Goal: Feedback & Contribution: Leave review/rating

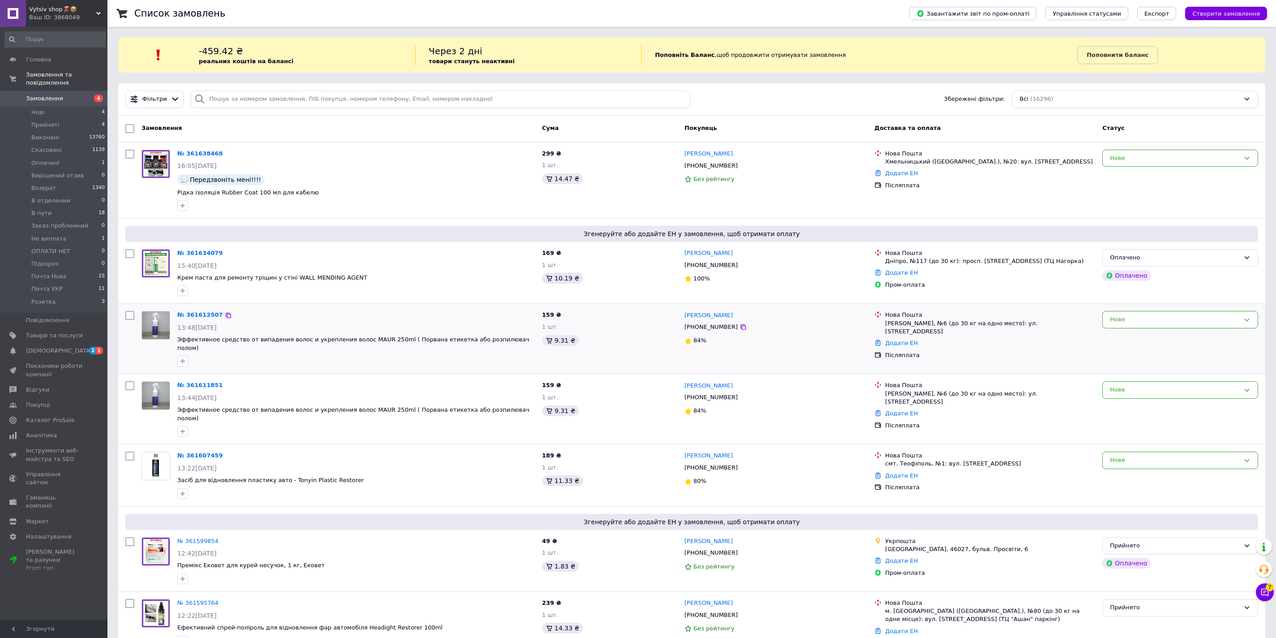
click at [1267, 586] on span "7" at bounding box center [1270, 587] width 8 height 8
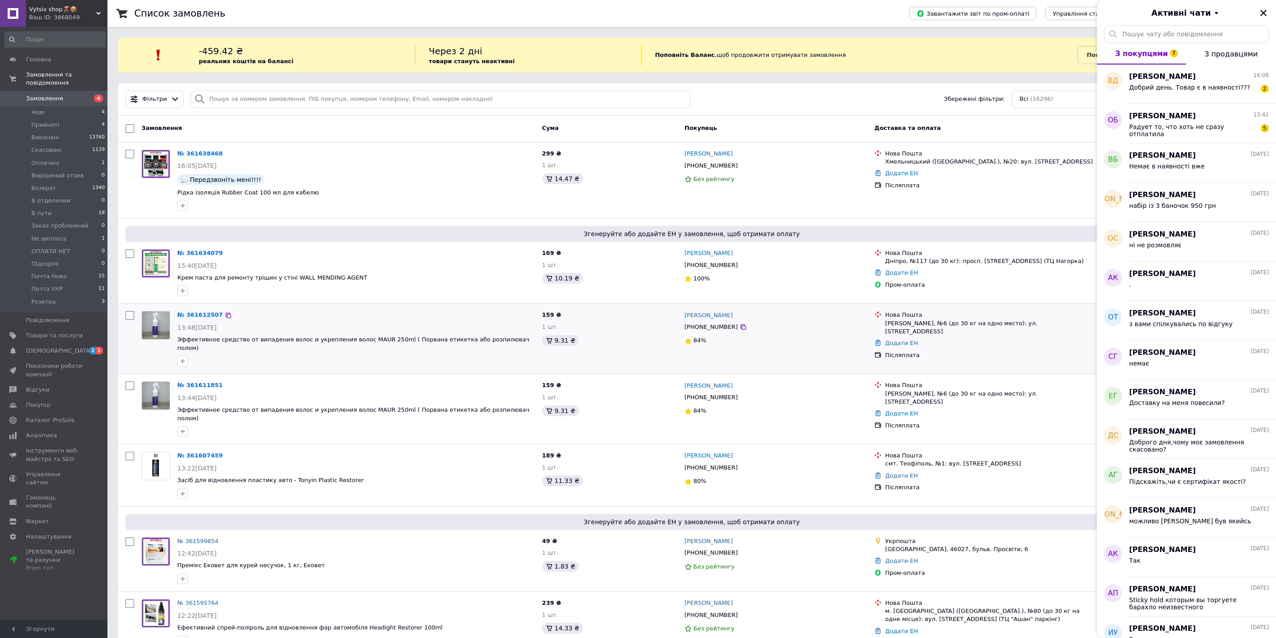
click at [1185, 80] on div "[PERSON_NAME] 16:08" at bounding box center [1200, 77] width 140 height 10
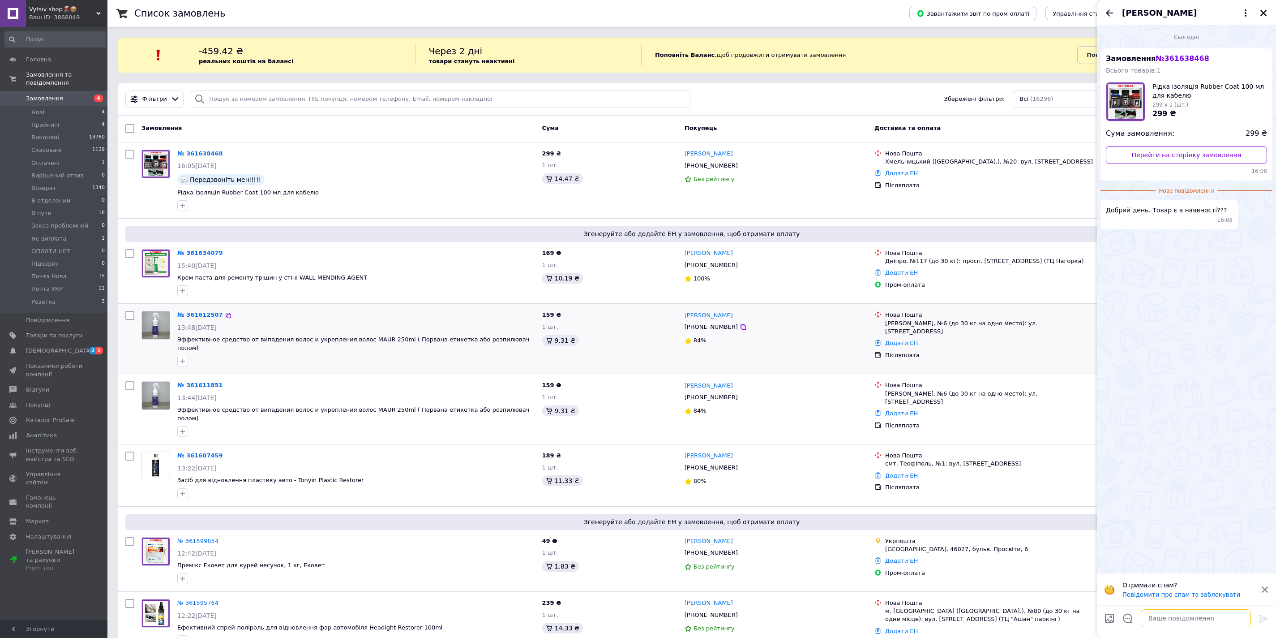
click at [1154, 615] on textarea at bounding box center [1196, 618] width 110 height 18
type textarea "Доброго дня"
type textarea "нажаль немає тільки що був на складі"
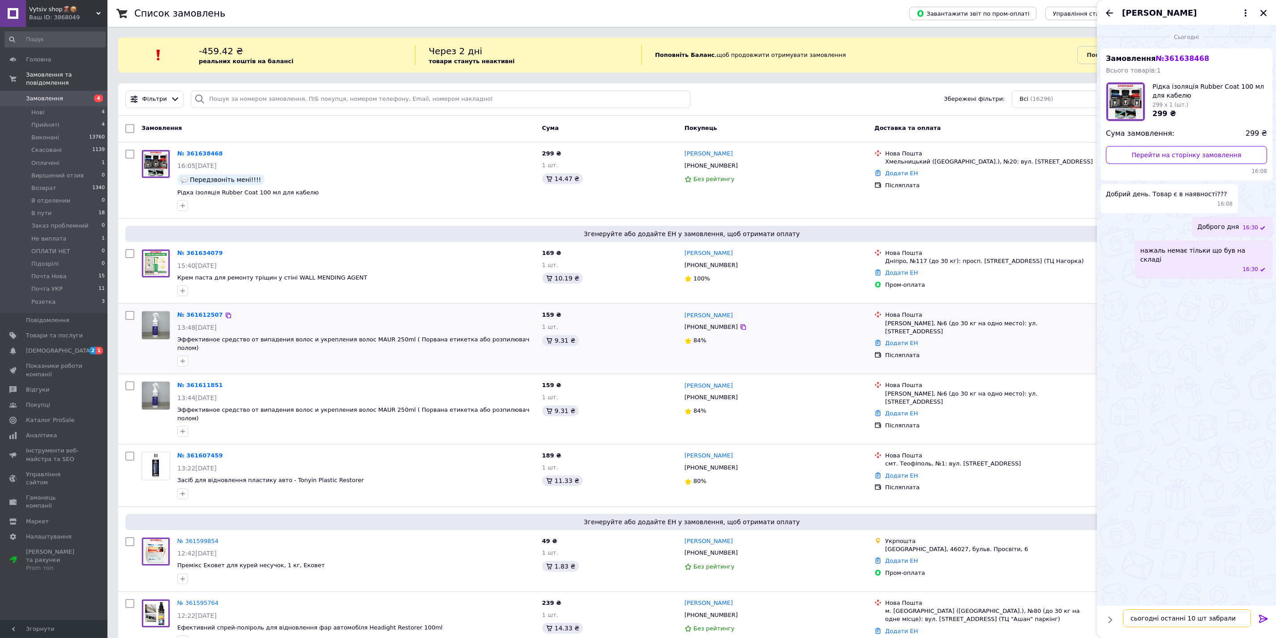
type textarea "сьогодні останні 10 шт забрали зранку"
click at [1263, 13] on icon "Закрити" at bounding box center [1264, 13] width 6 height 6
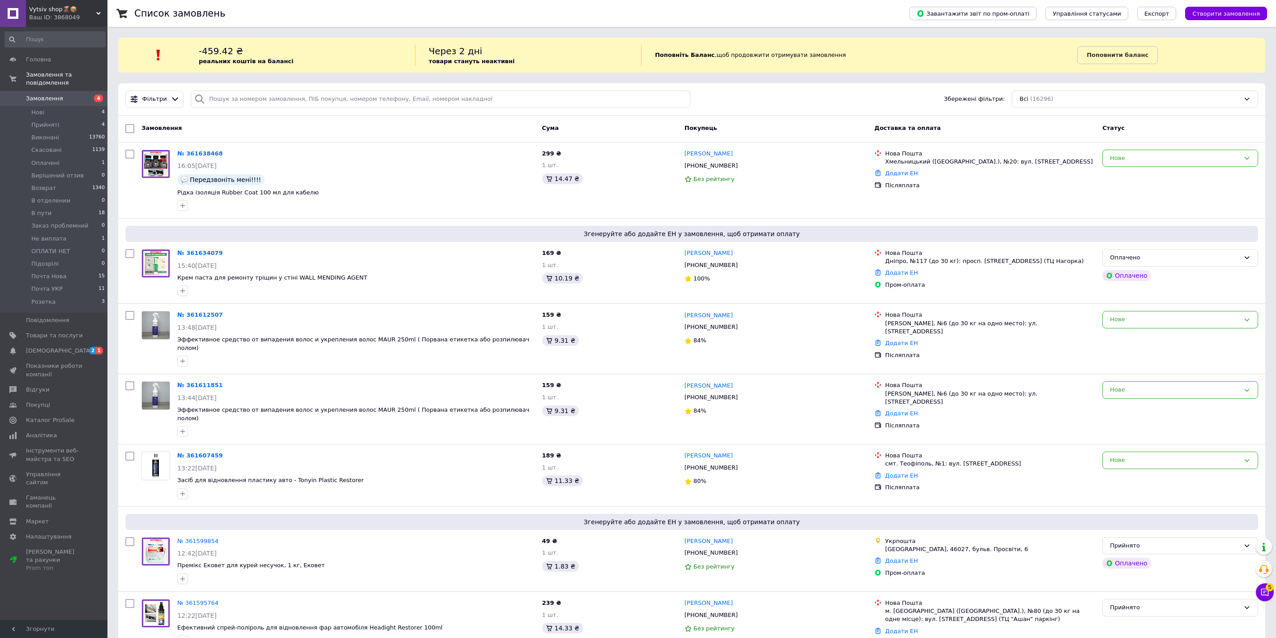
click at [1268, 587] on span "5" at bounding box center [1270, 587] width 8 height 8
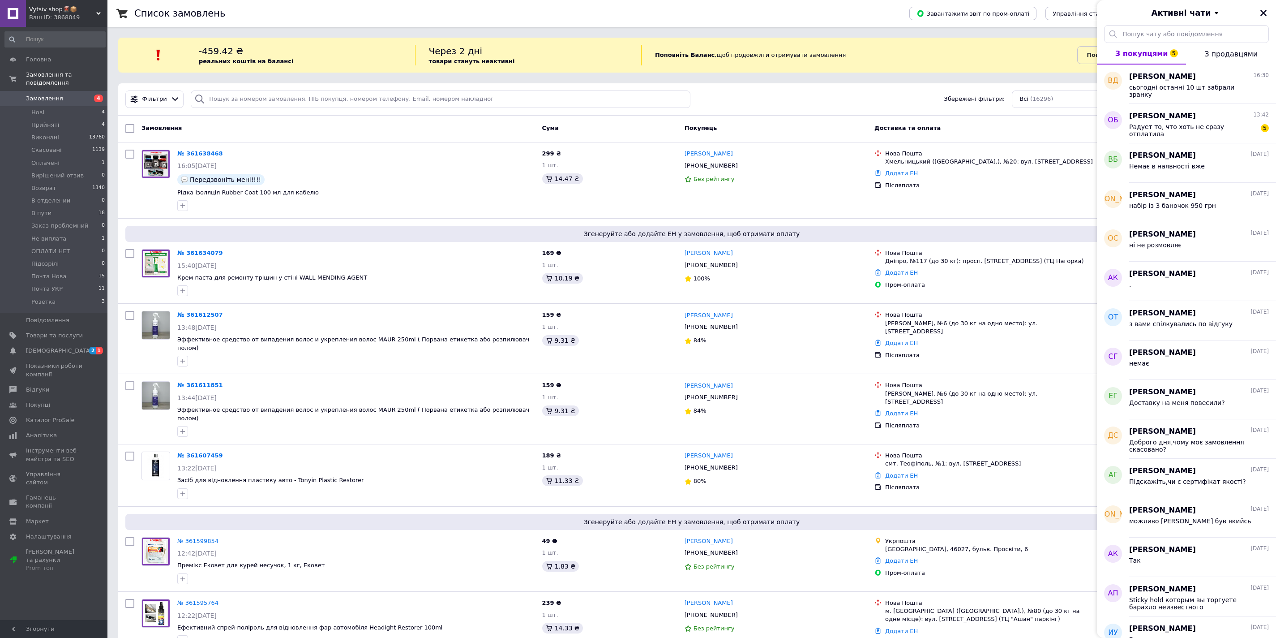
click at [1177, 134] on div "Радует то, что хоть не сразу отплатила" at bounding box center [1193, 130] width 127 height 14
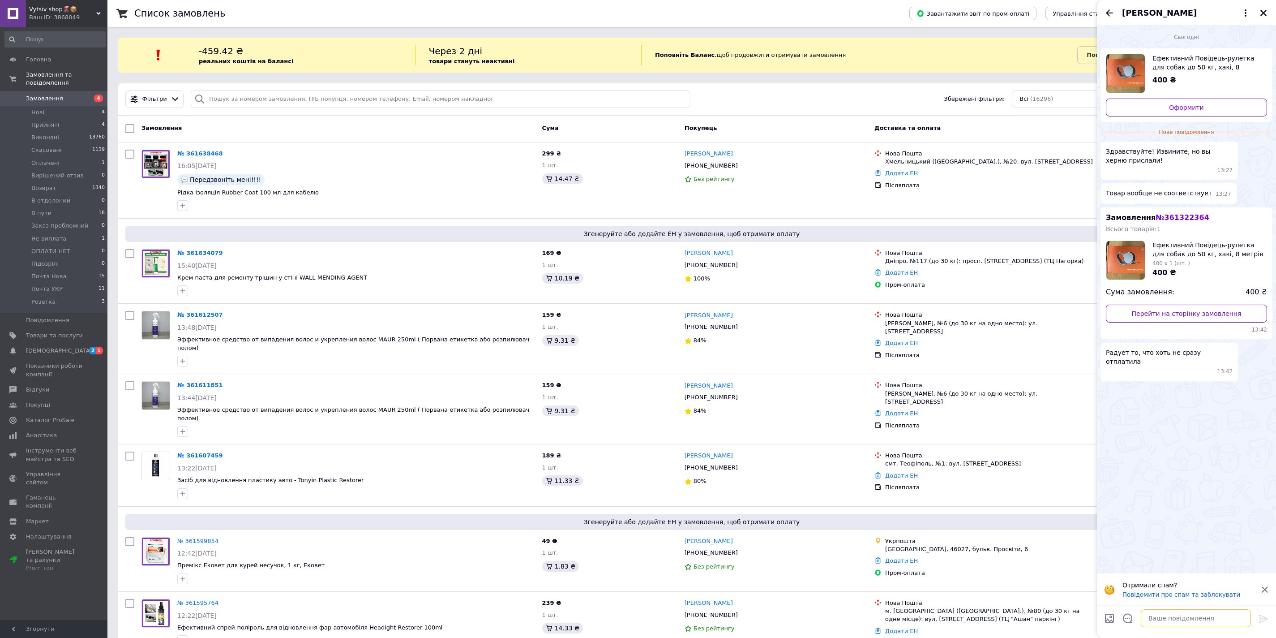
click at [1158, 623] on textarea at bounding box center [1196, 618] width 110 height 18
type textarea "Доброго"
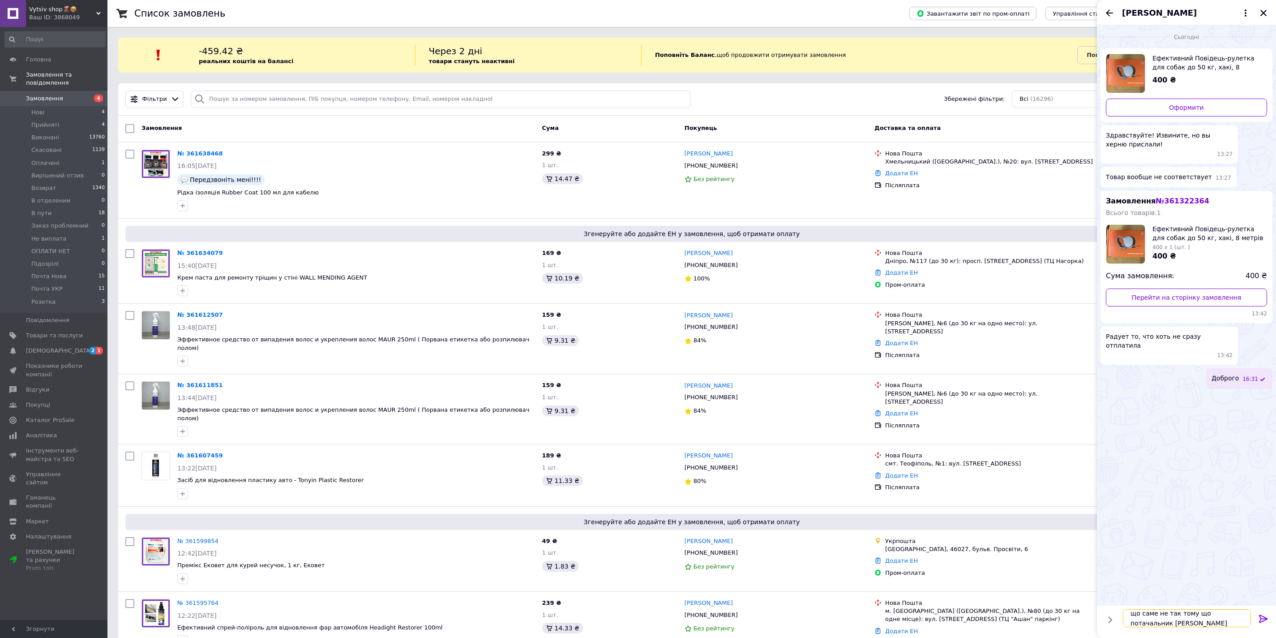
scroll to position [1, 0]
type textarea "що саме не так тому що потачальник відправляв"
click at [1109, 12] on icon "Назад" at bounding box center [1109, 13] width 11 height 11
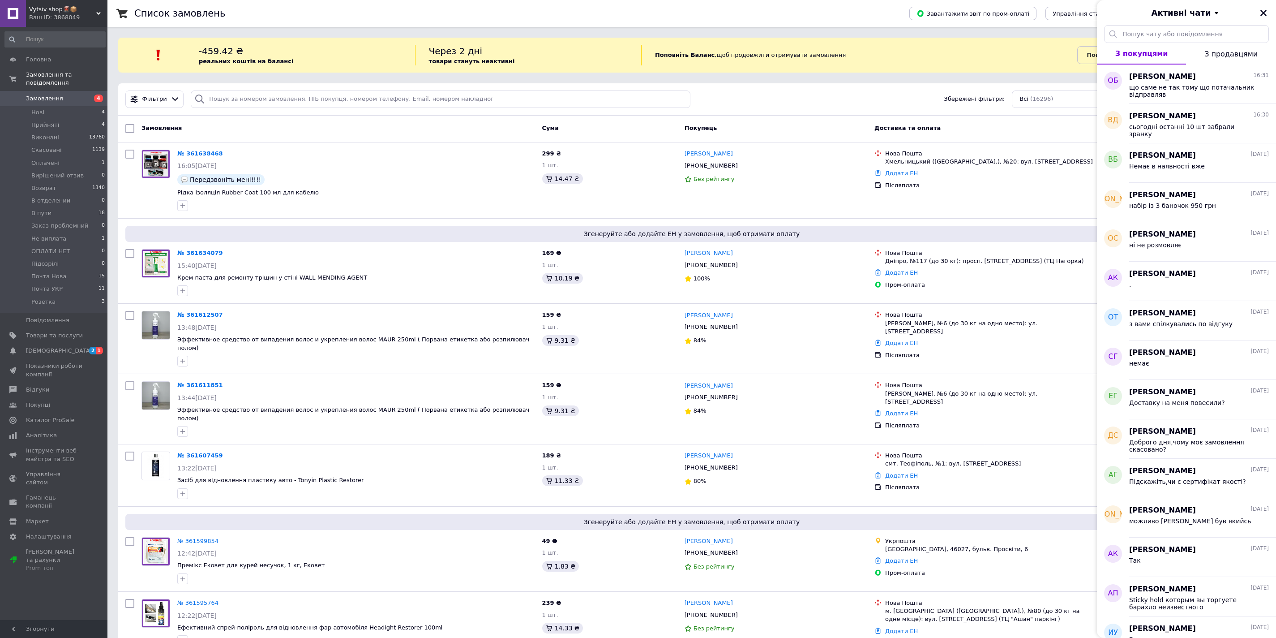
click at [1263, 10] on icon "Закрити" at bounding box center [1264, 13] width 8 height 8
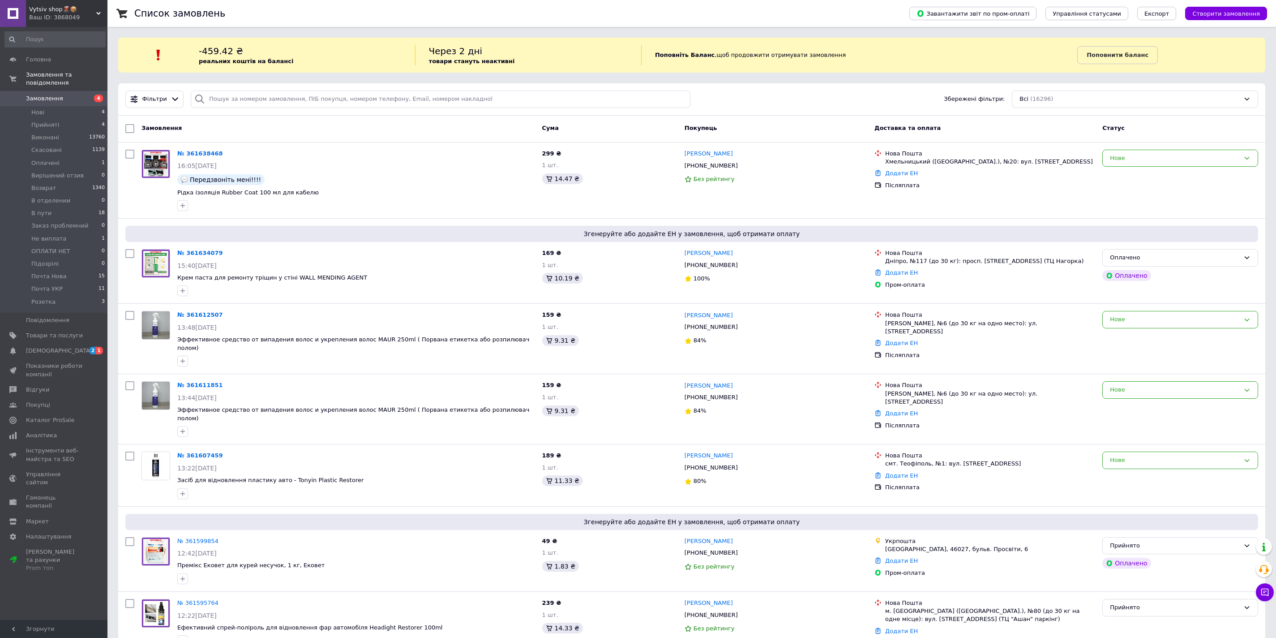
click at [132, 248] on div at bounding box center [130, 272] width 16 height 54
click at [131, 319] on input "checkbox" at bounding box center [129, 315] width 9 height 9
checkbox input "true"
click at [129, 256] on input "checkbox" at bounding box center [129, 253] width 9 height 9
checkbox input "true"
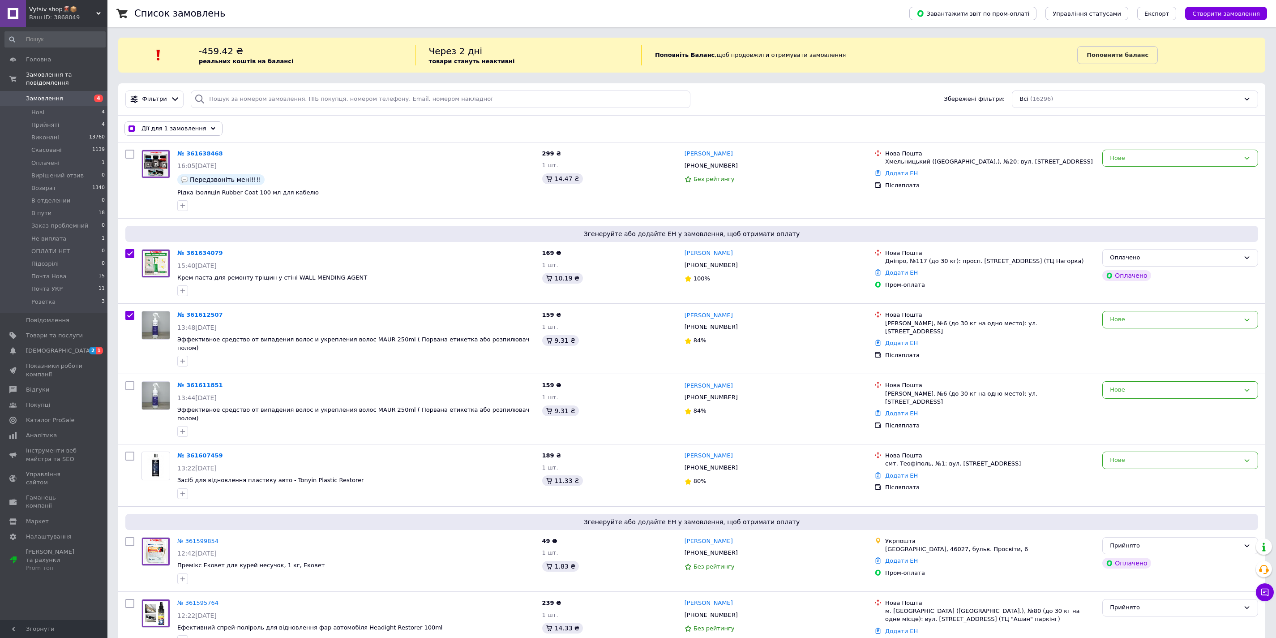
checkbox input "true"
click at [128, 381] on input "checkbox" at bounding box center [129, 385] width 9 height 9
checkbox input "true"
click at [129, 451] on input "checkbox" at bounding box center [129, 455] width 9 height 9
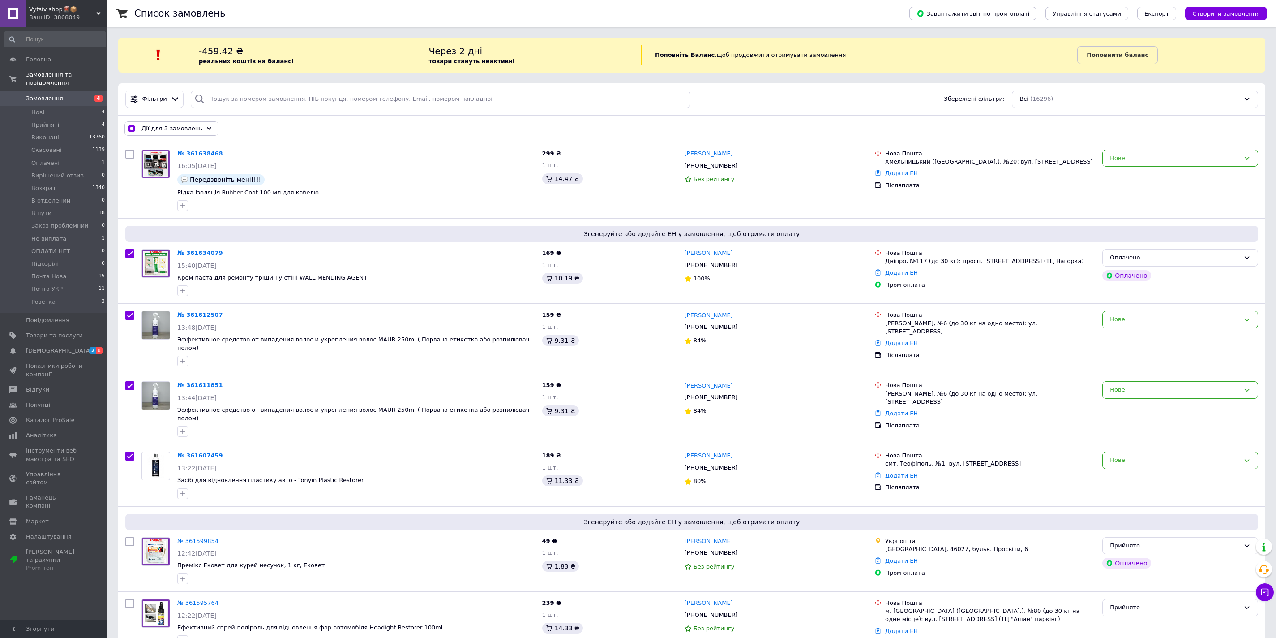
checkbox input "true"
click at [180, 126] on span "Дії для 4 замовлень" at bounding box center [172, 129] width 61 height 8
click at [245, 148] on use at bounding box center [246, 149] width 3 height 4
click at [245, 149] on icon at bounding box center [246, 149] width 4 height 4
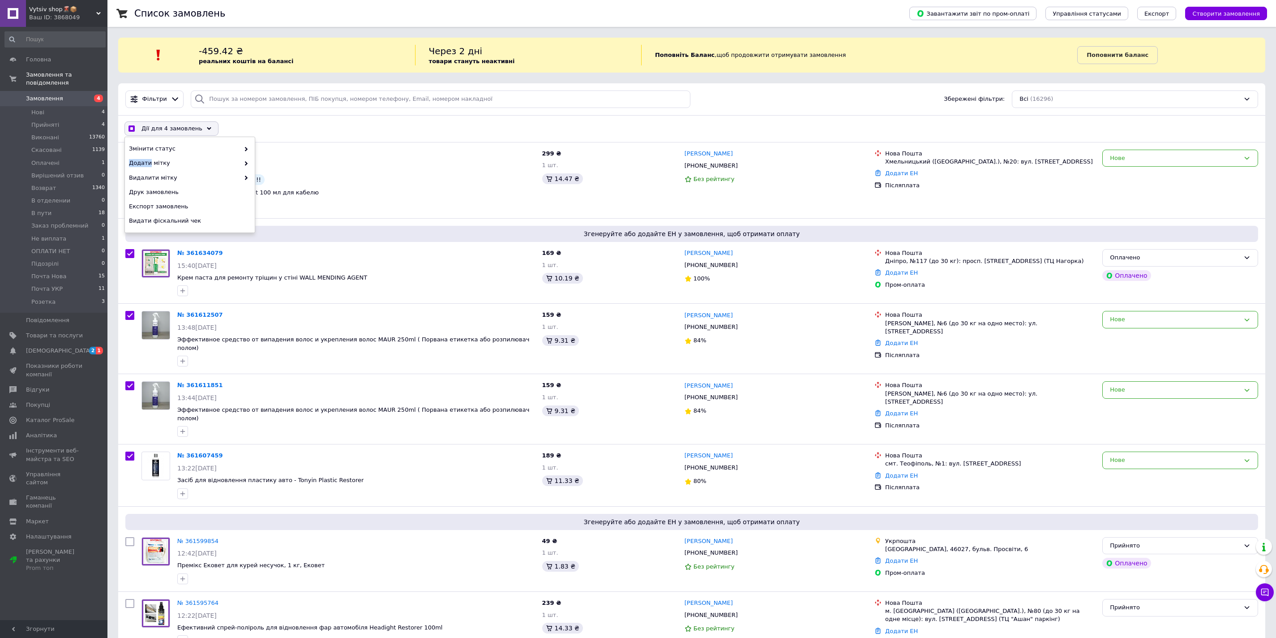
click at [245, 149] on icon at bounding box center [246, 149] width 4 height 4
checkbox input "true"
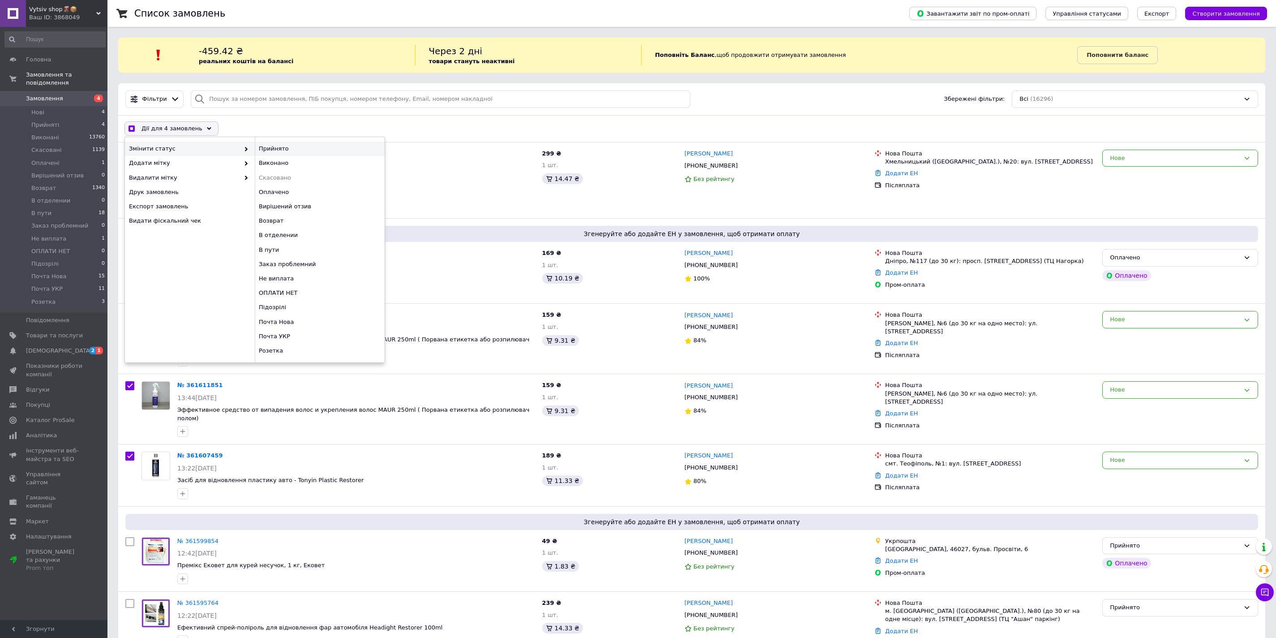
click at [274, 150] on div "Прийнято" at bounding box center [320, 149] width 130 height 14
checkbox input "false"
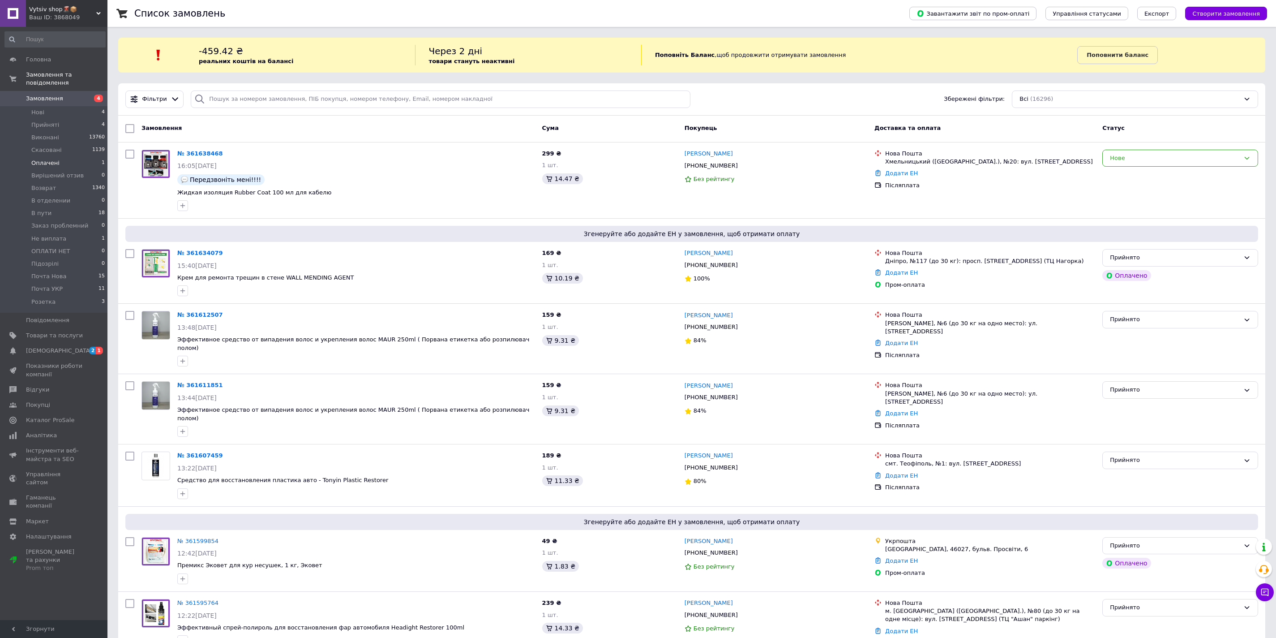
click at [64, 163] on li "Оплачені 1" at bounding box center [55, 163] width 110 height 13
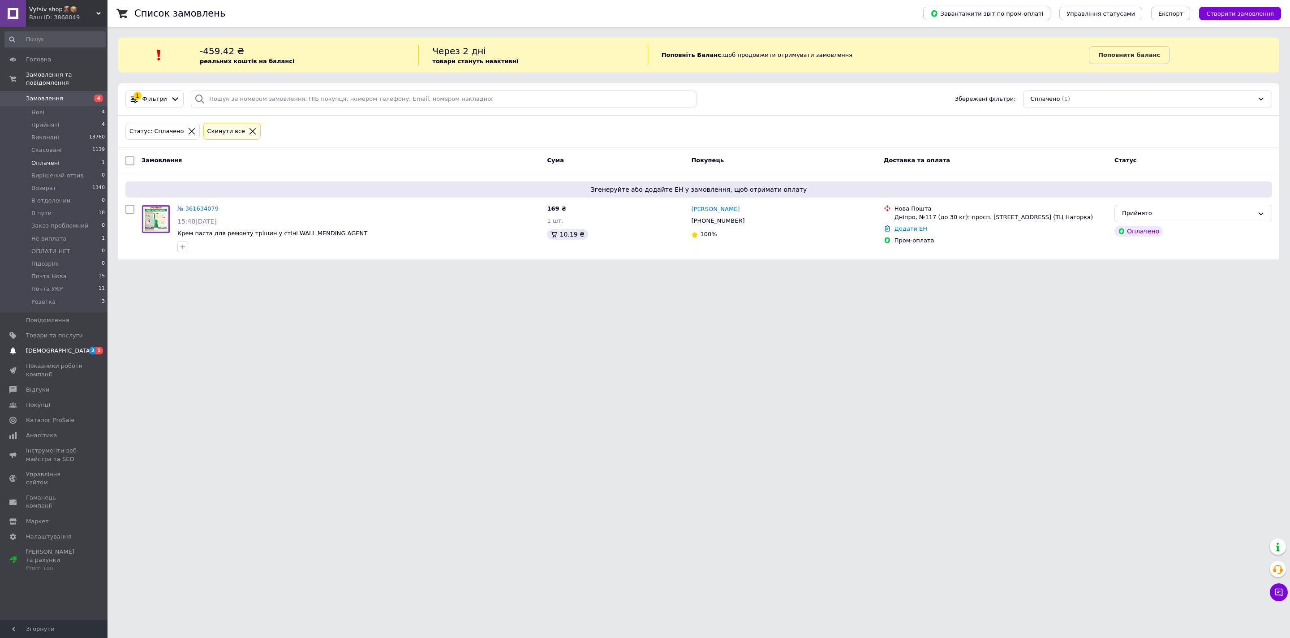
click at [64, 349] on span "[DEMOGRAPHIC_DATA]" at bounding box center [54, 351] width 57 height 8
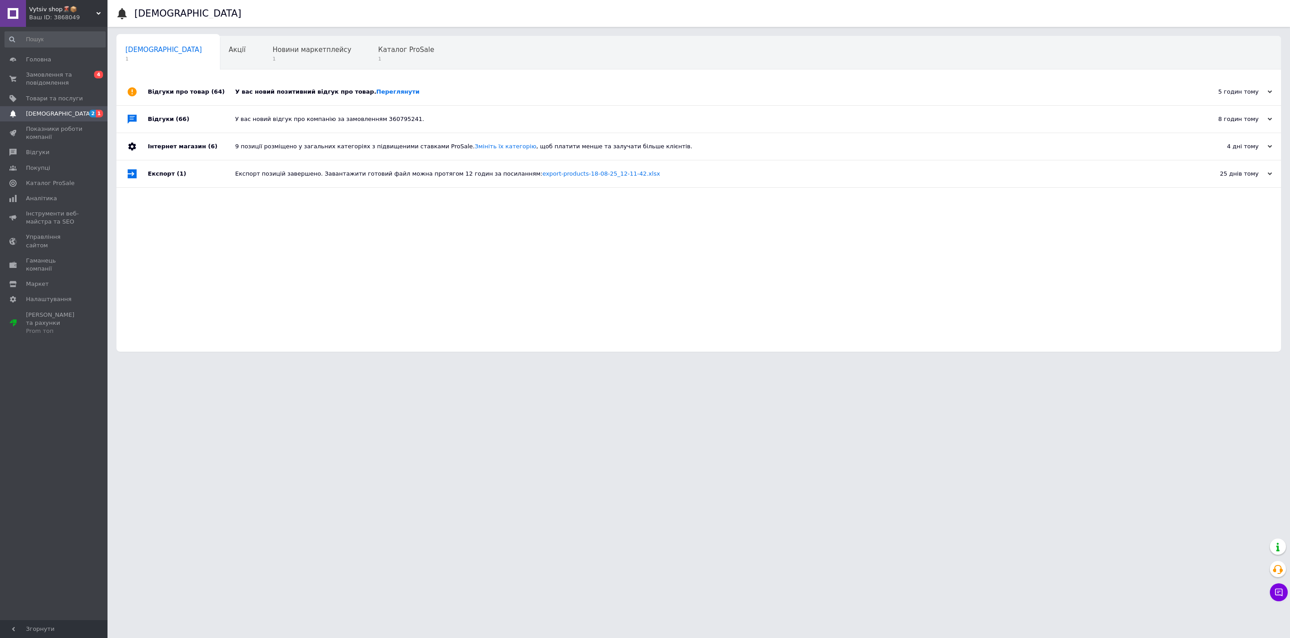
click at [243, 94] on div "У вас новий позитивний відгук про товар. Переглянути" at bounding box center [708, 92] width 947 height 8
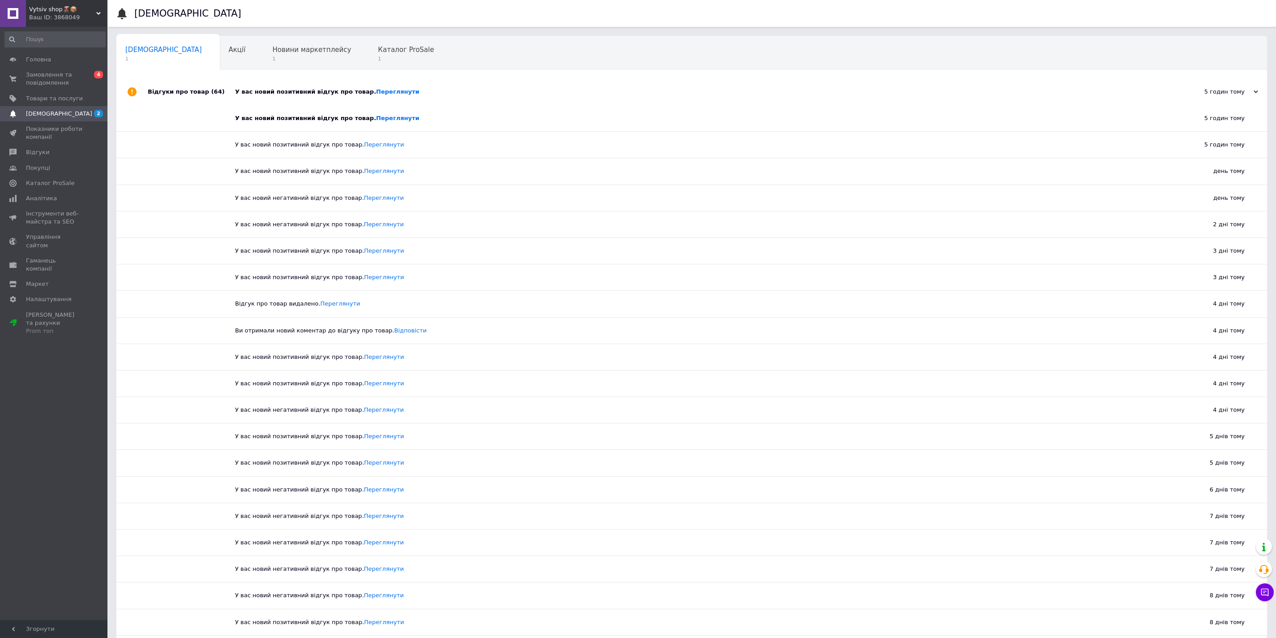
click at [255, 89] on div "У вас новий позитивний відгук про товар. Переглянути" at bounding box center [702, 92] width 934 height 8
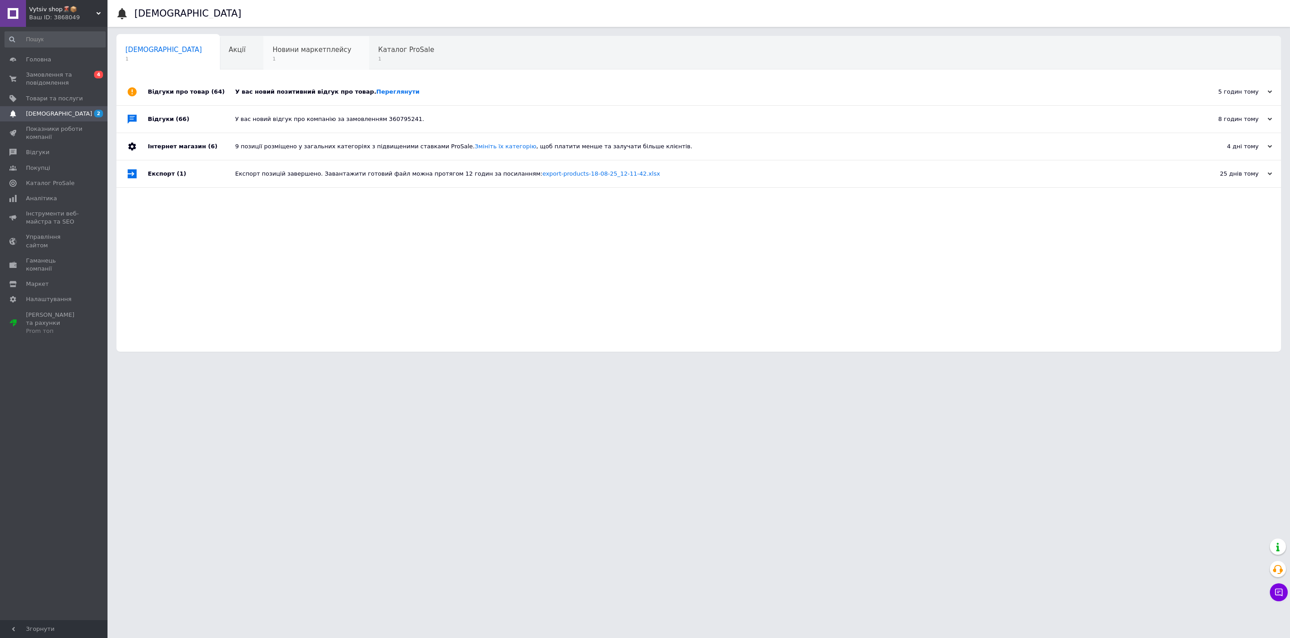
click at [272, 58] on span "1" at bounding box center [311, 59] width 79 height 7
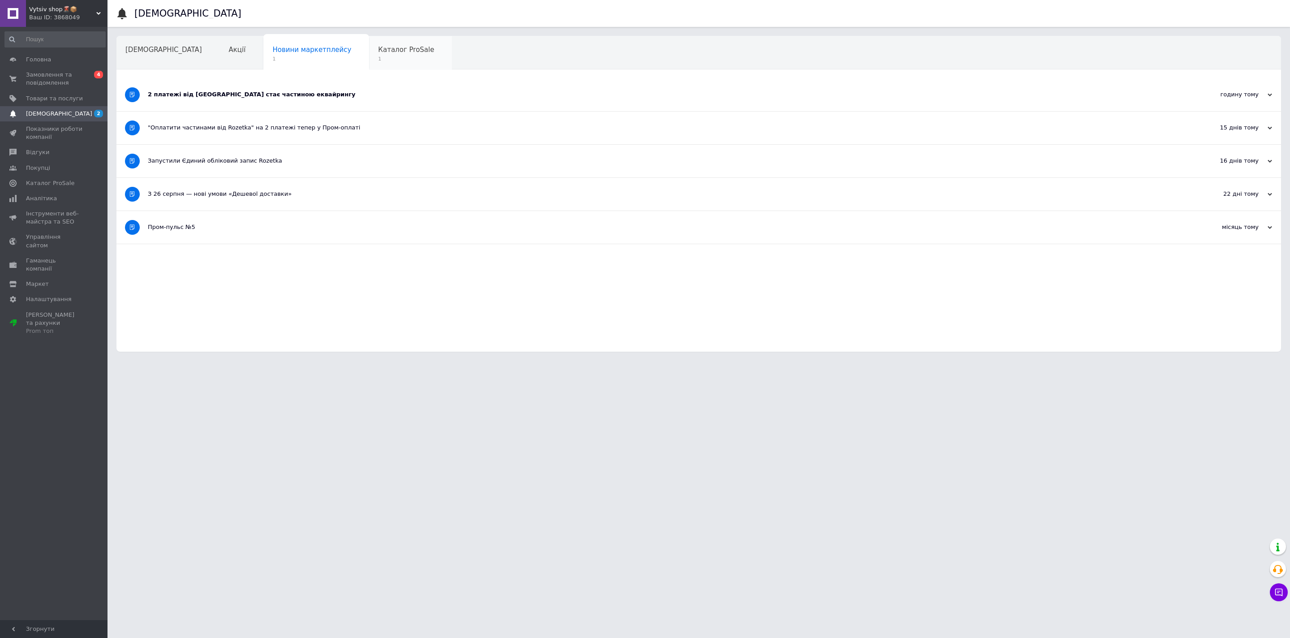
click at [369, 64] on div "Каталог ProSale 1" at bounding box center [410, 53] width 83 height 34
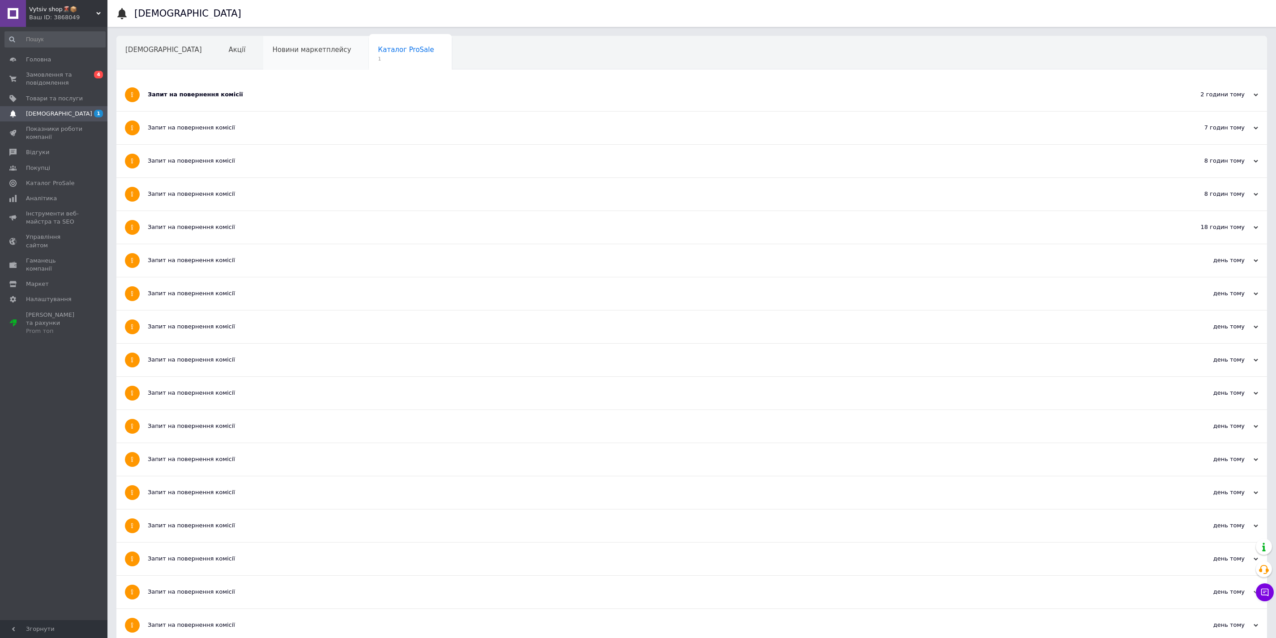
click at [268, 43] on div "Новини маркетплейсу" at bounding box center [316, 53] width 106 height 34
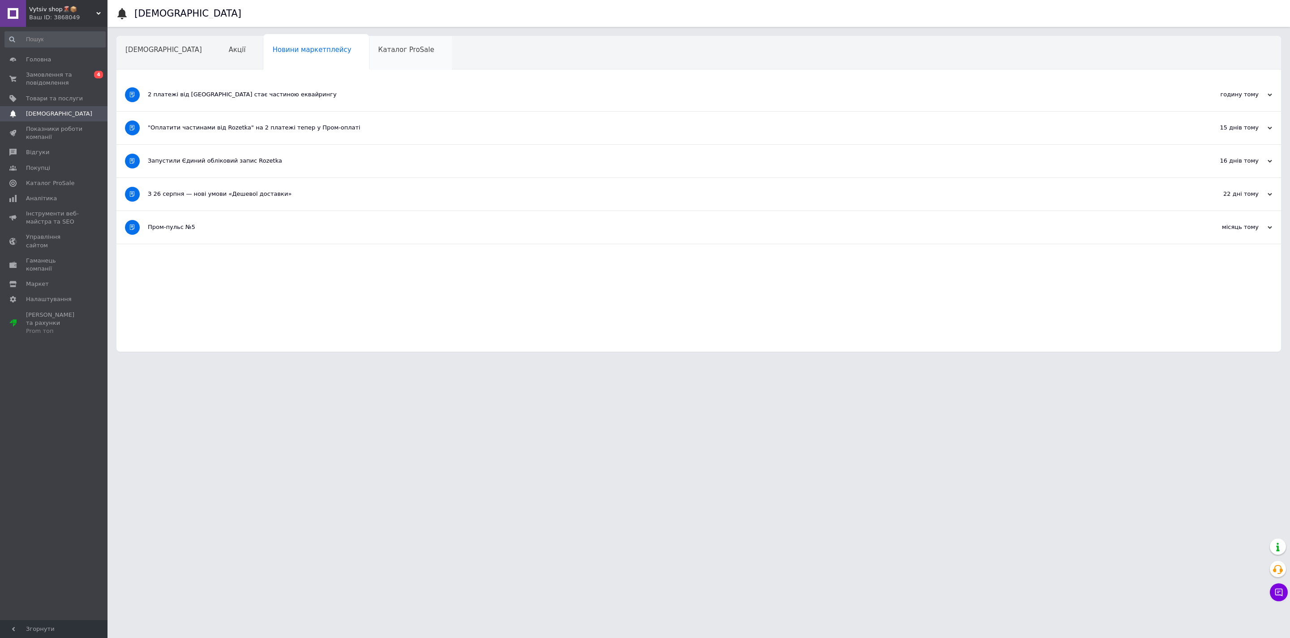
click at [369, 60] on div "Каталог ProSale" at bounding box center [410, 53] width 83 height 34
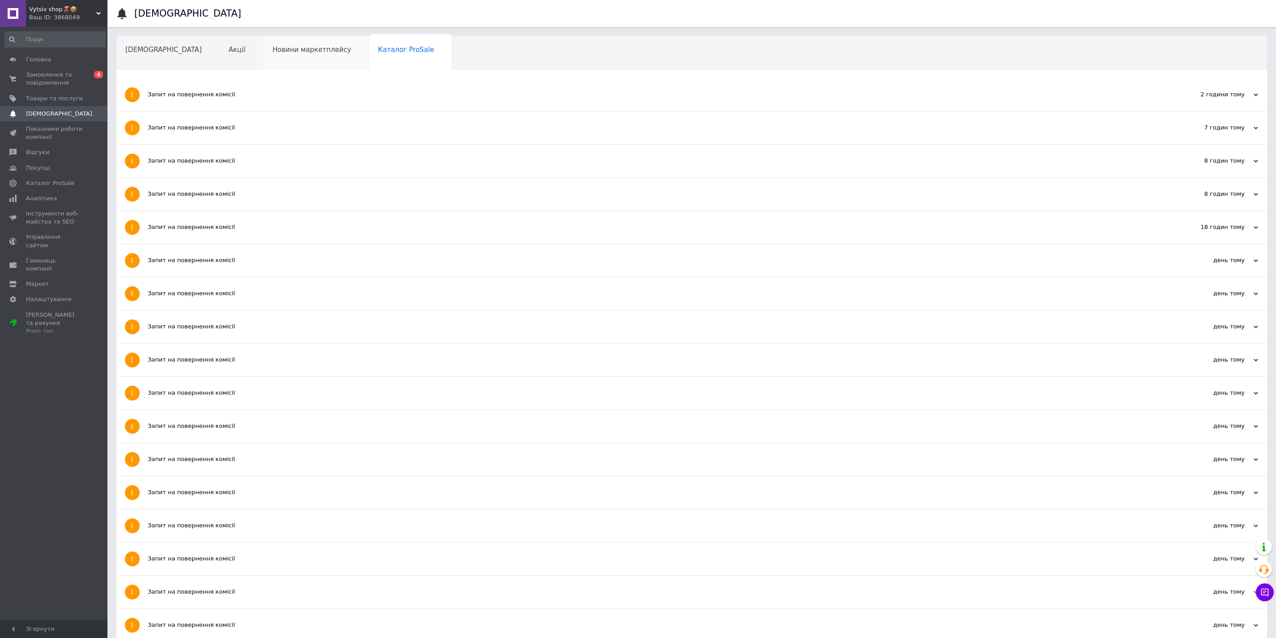
click at [272, 50] on span "Новини маркетплейсу" at bounding box center [311, 50] width 79 height 8
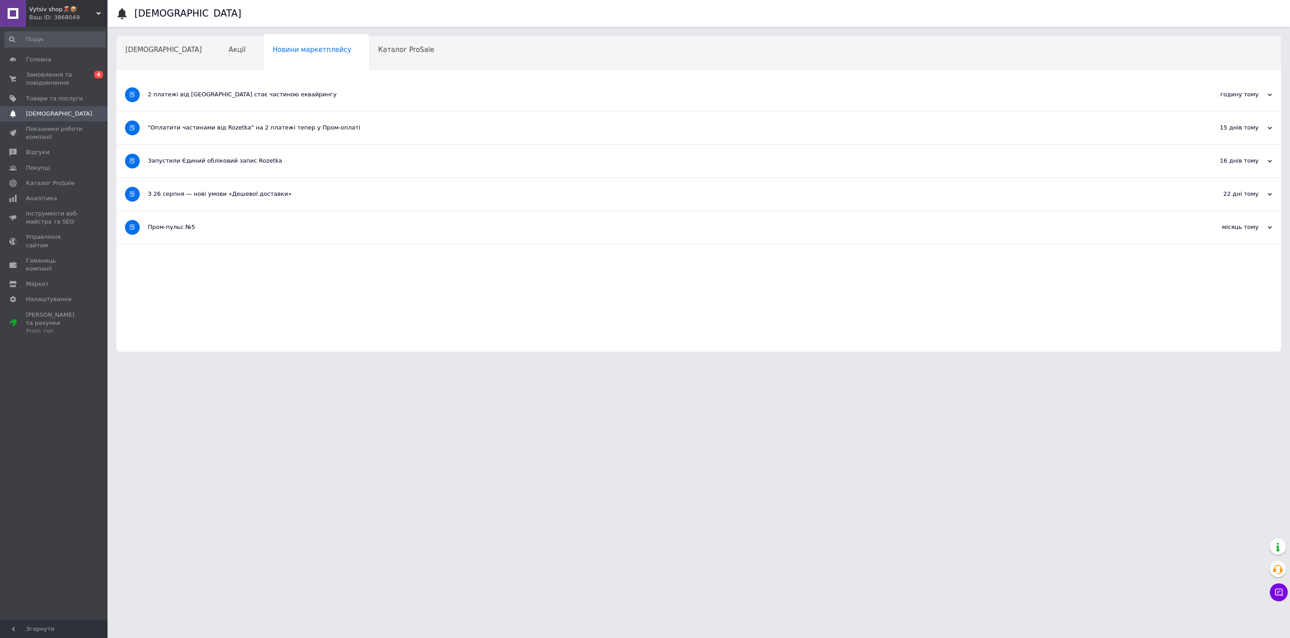
click at [241, 97] on div "2 платежі від Rozetka стає частиною еквайрингу" at bounding box center [665, 94] width 1035 height 8
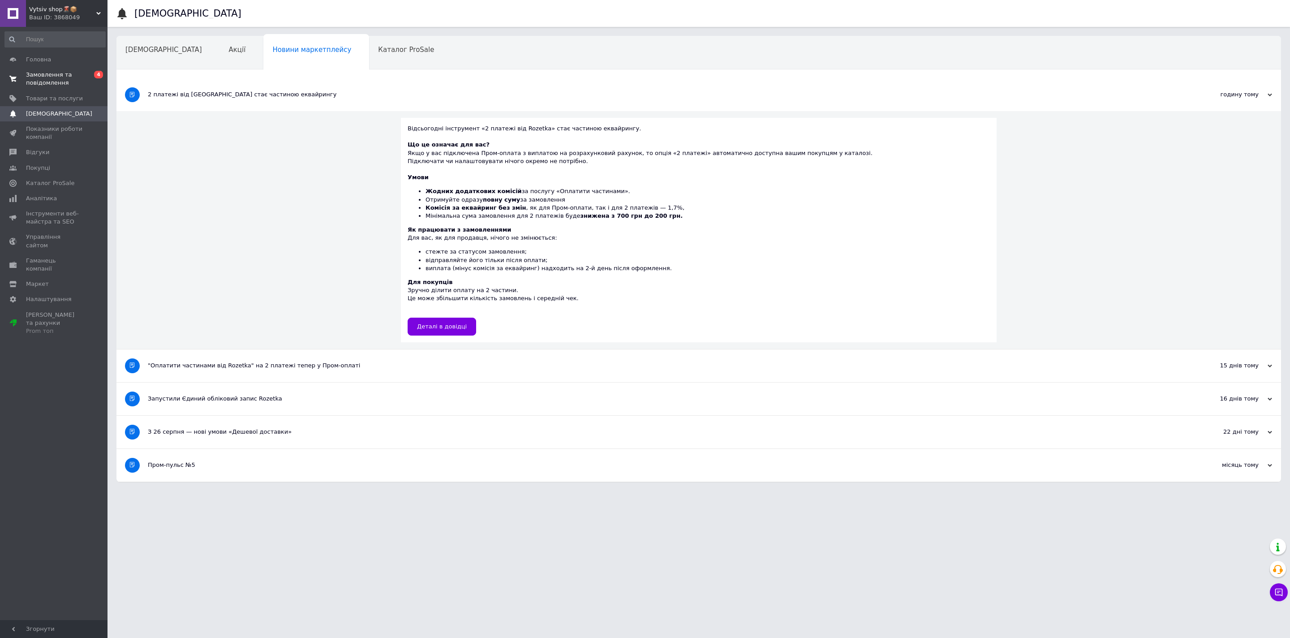
click at [50, 77] on span "Замовлення та повідомлення" at bounding box center [54, 79] width 57 height 16
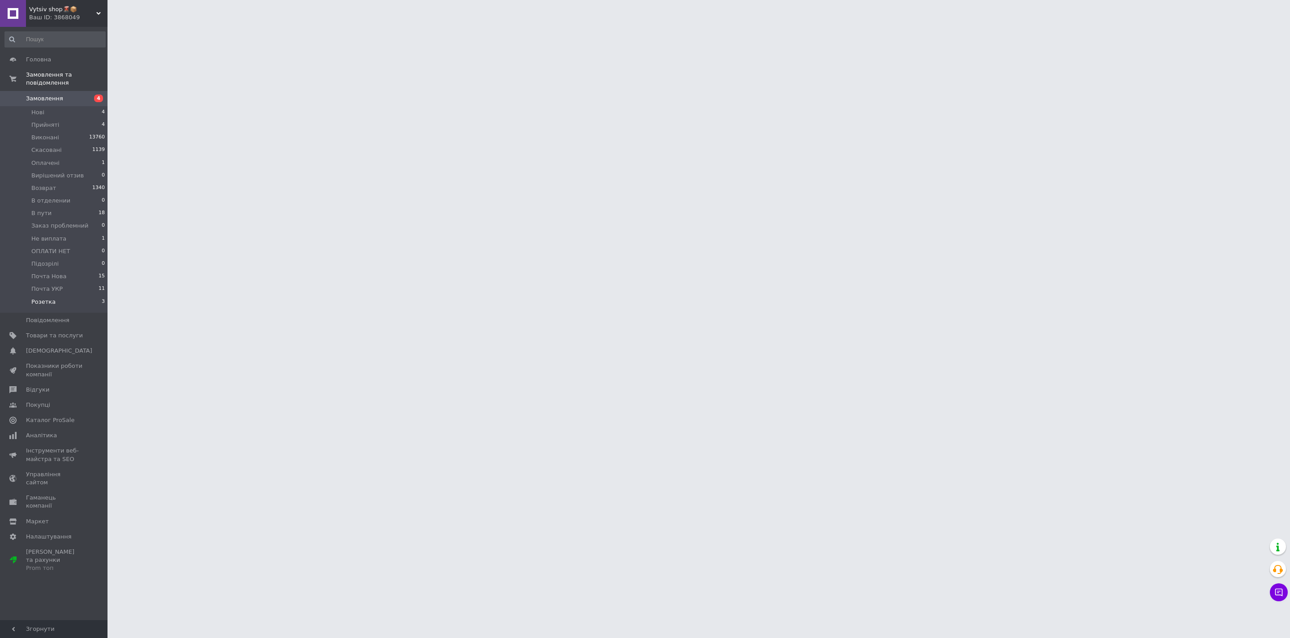
click at [63, 300] on li "Розетка 3" at bounding box center [55, 304] width 110 height 17
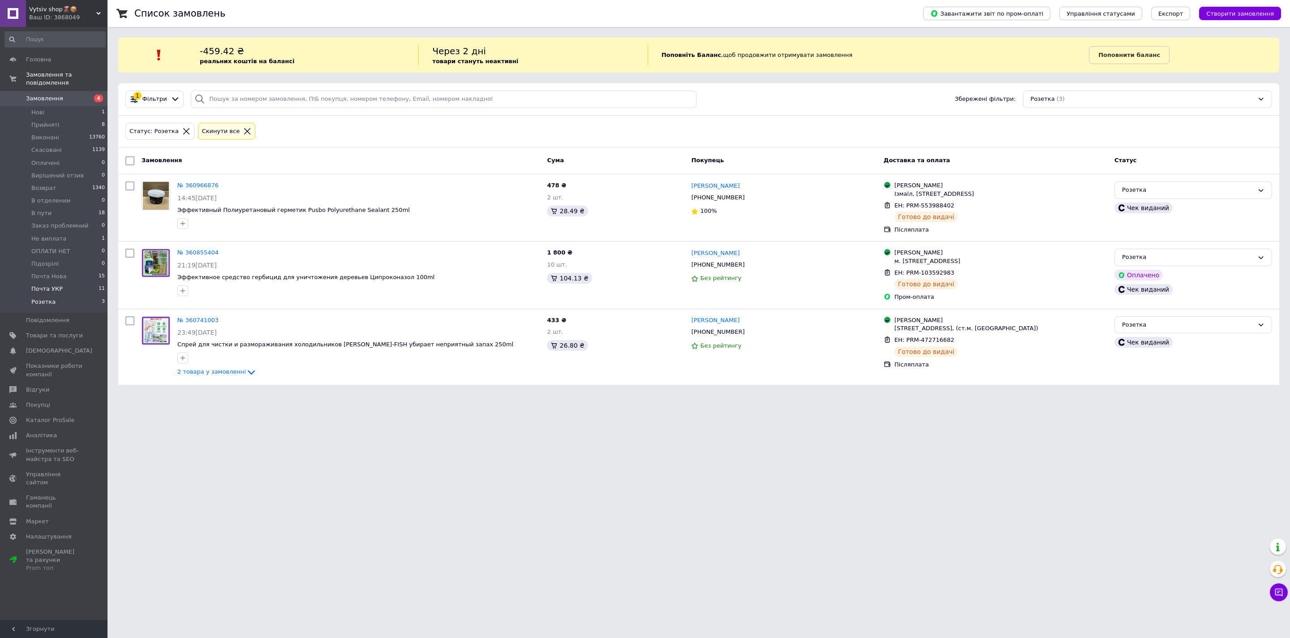
click at [62, 287] on li "Почта УКР 11" at bounding box center [55, 289] width 110 height 13
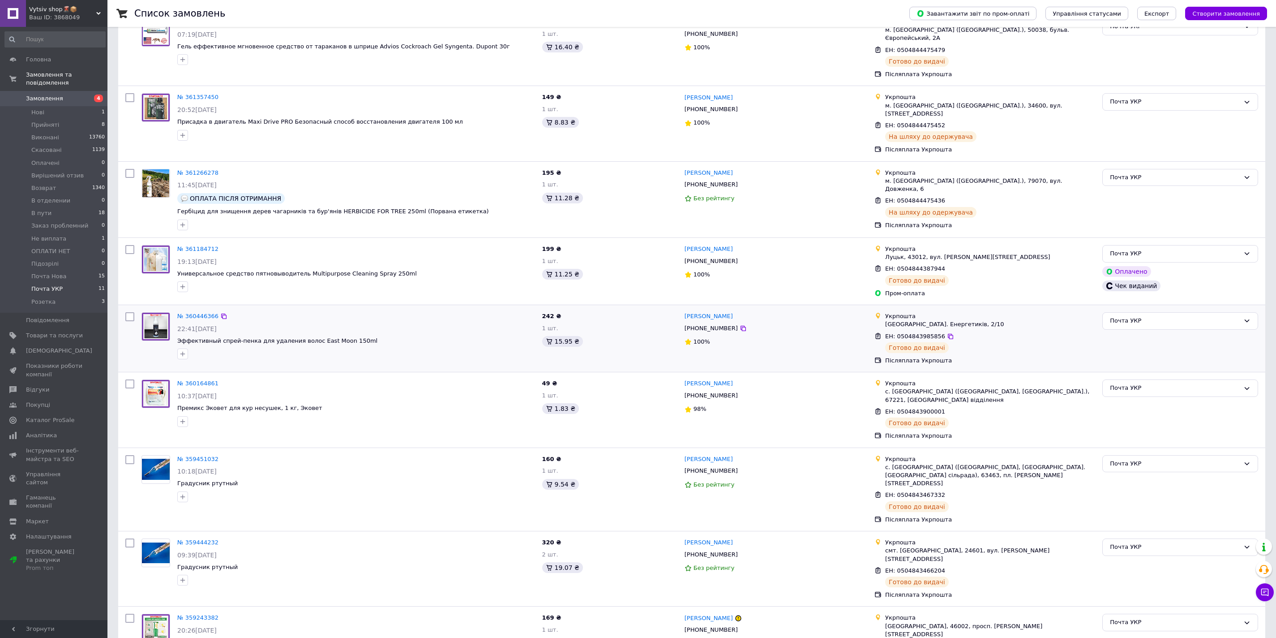
scroll to position [320, 0]
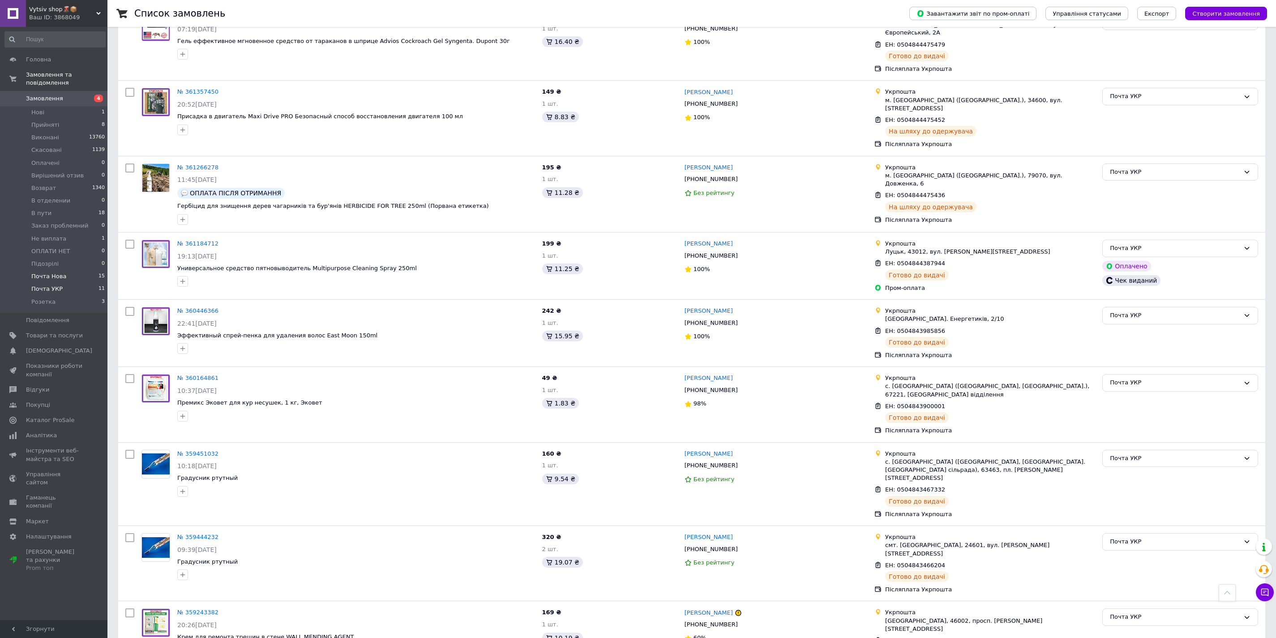
click at [86, 275] on li "Почта Нова 15" at bounding box center [55, 276] width 110 height 13
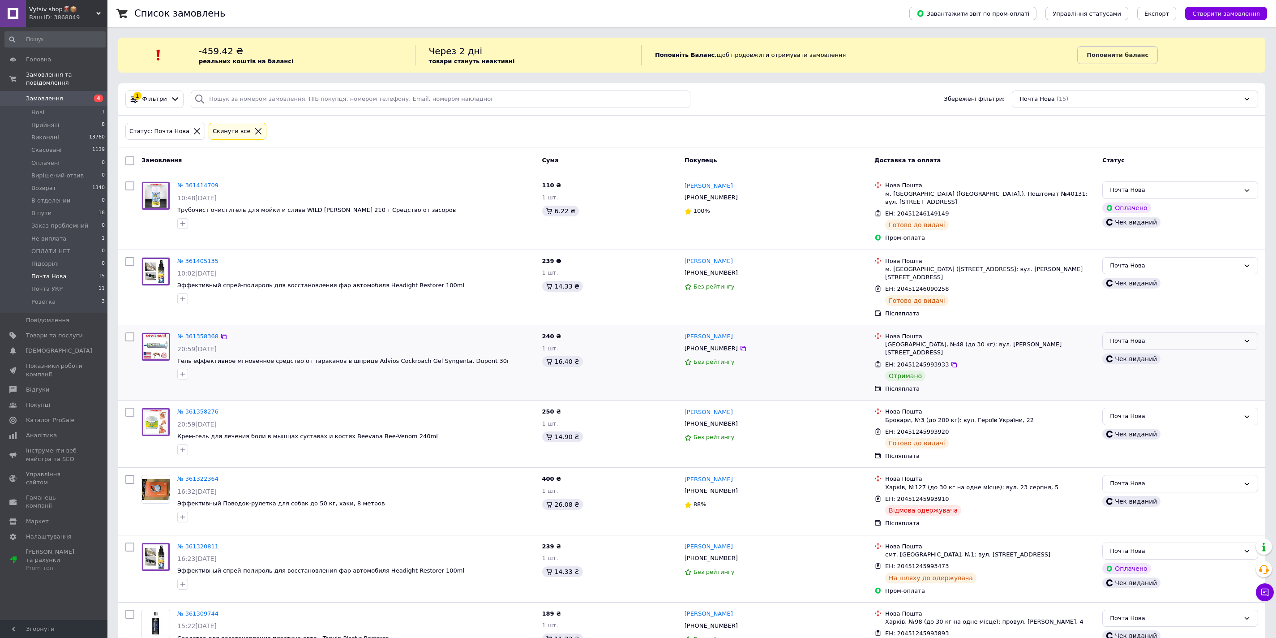
click at [1153, 332] on div "Почта Нова" at bounding box center [1181, 340] width 156 height 17
click at [1134, 368] on li "Виконано" at bounding box center [1180, 376] width 155 height 17
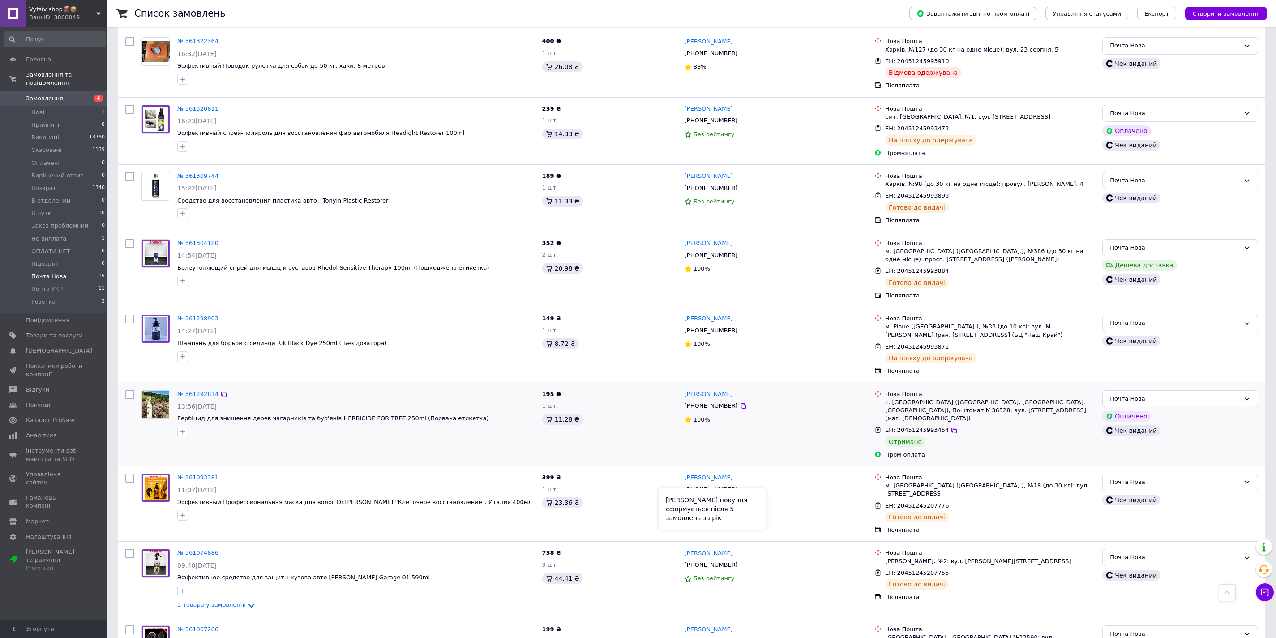
scroll to position [438, 0]
click at [1130, 394] on div "Почта Нова" at bounding box center [1175, 398] width 130 height 9
click at [1125, 425] on li "Виконано" at bounding box center [1180, 433] width 155 height 17
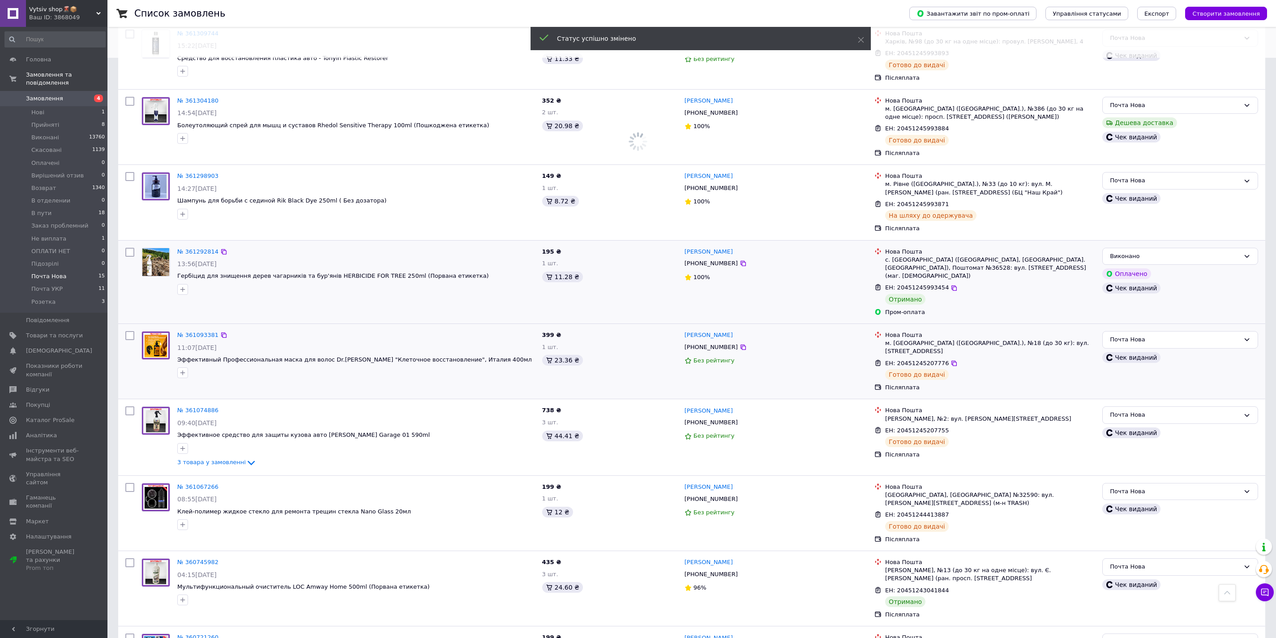
scroll to position [605, 0]
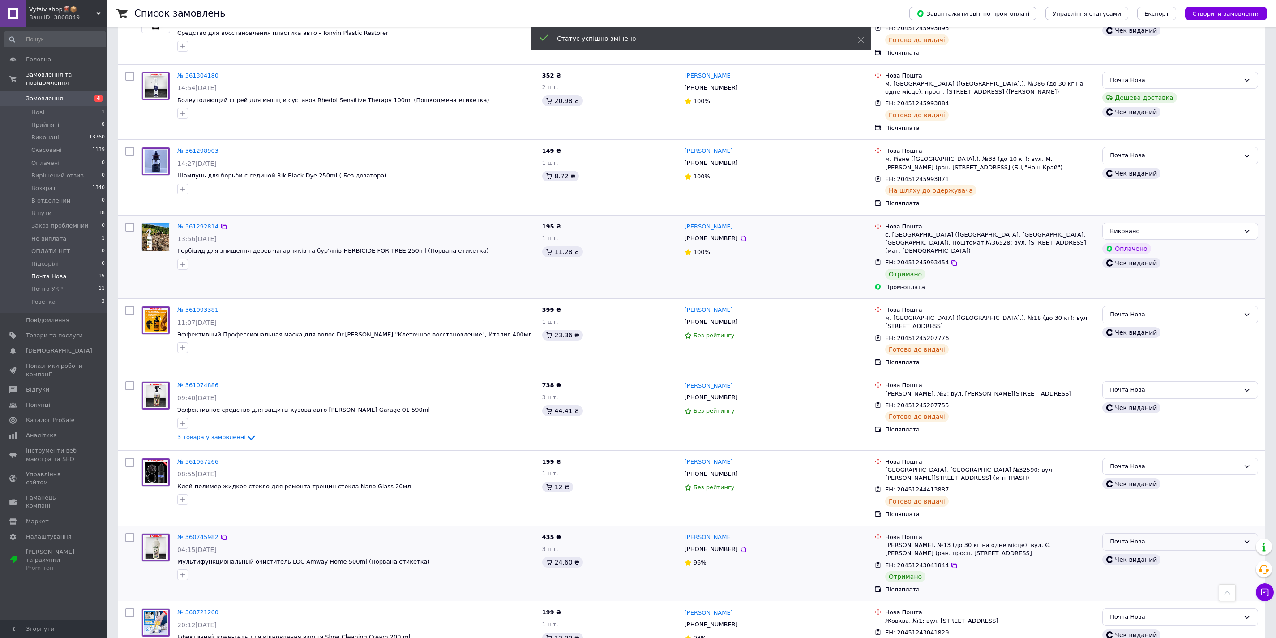
click at [1161, 537] on div "Почта Нова" at bounding box center [1175, 541] width 130 height 9
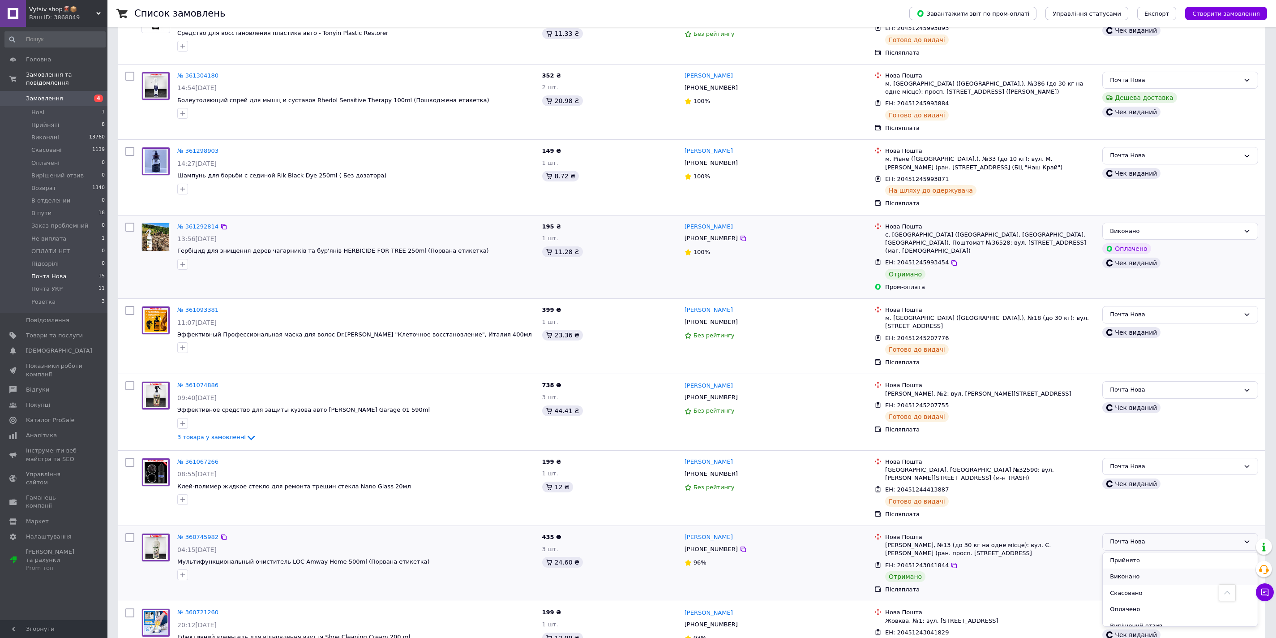
click at [1131, 568] on li "Виконано" at bounding box center [1180, 576] width 155 height 17
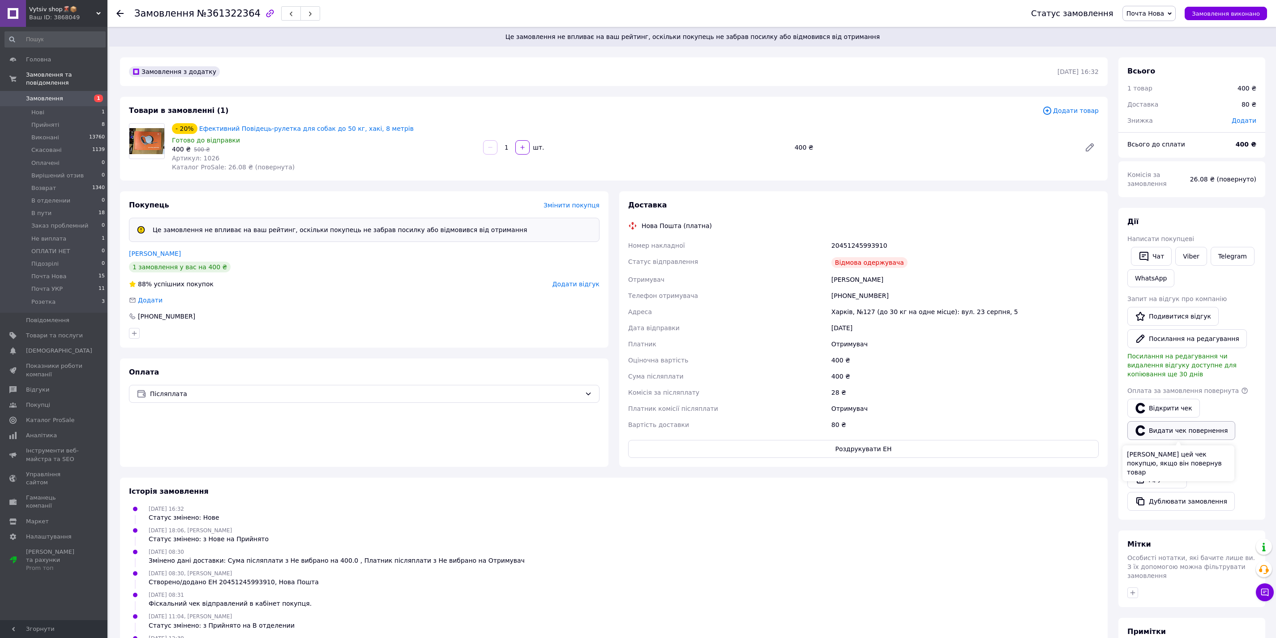
click at [1185, 433] on button "Видати чек повернення" at bounding box center [1182, 430] width 108 height 19
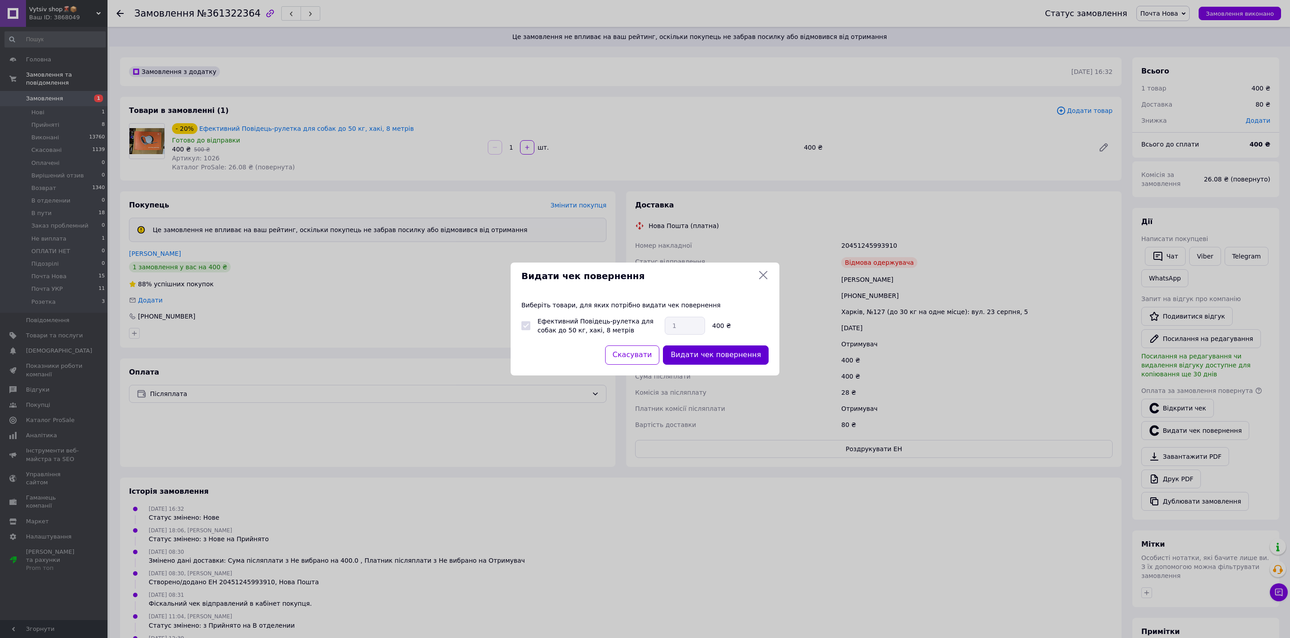
click at [718, 352] on button "Видати чек повернення" at bounding box center [716, 354] width 106 height 19
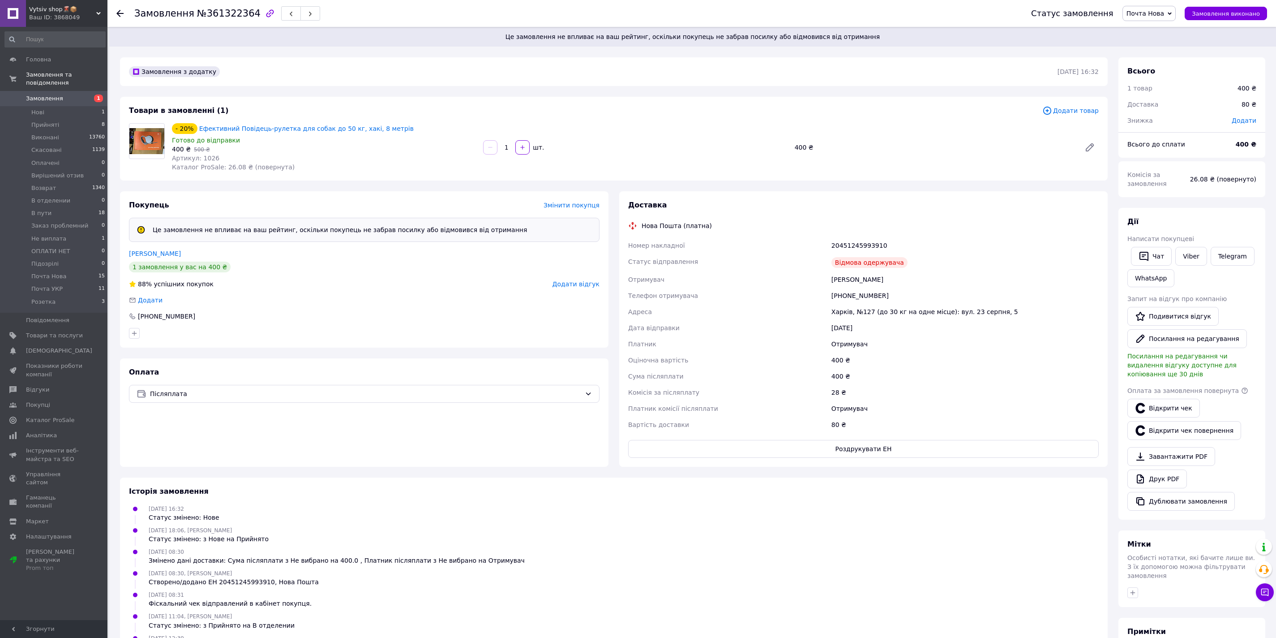
click at [579, 284] on span "Додати відгук" at bounding box center [576, 283] width 47 height 7
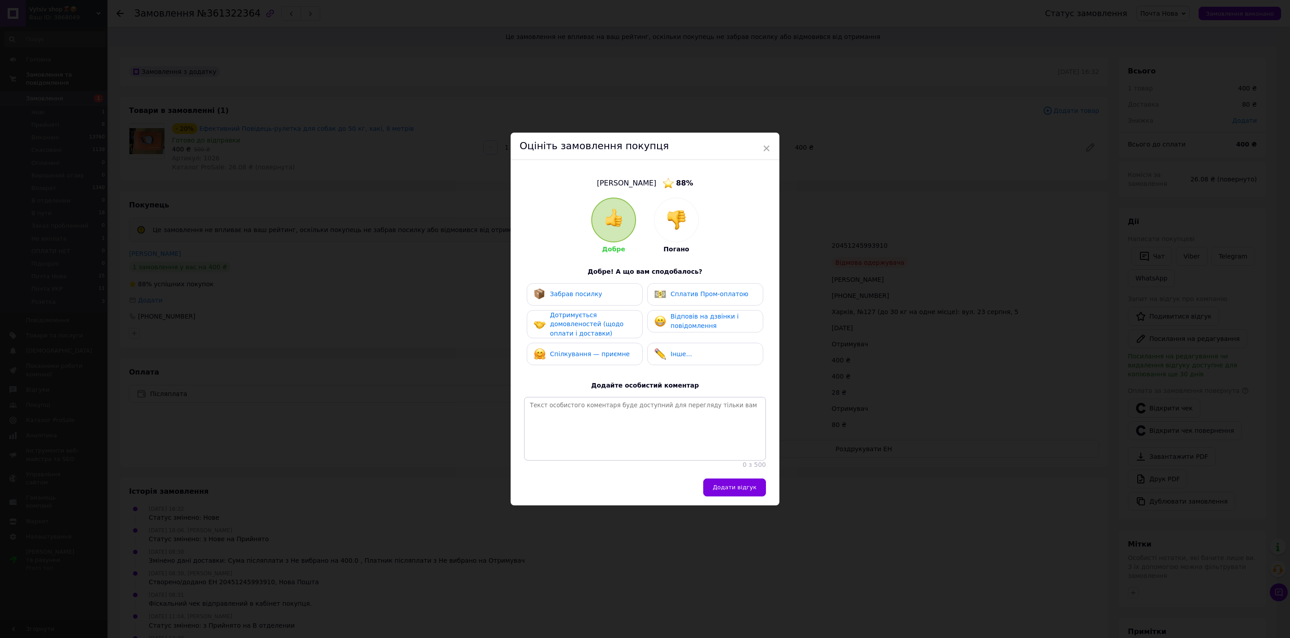
click at [692, 223] on div at bounding box center [676, 220] width 44 height 44
click at [614, 299] on div "Не забрав посилку" at bounding box center [585, 294] width 116 height 22
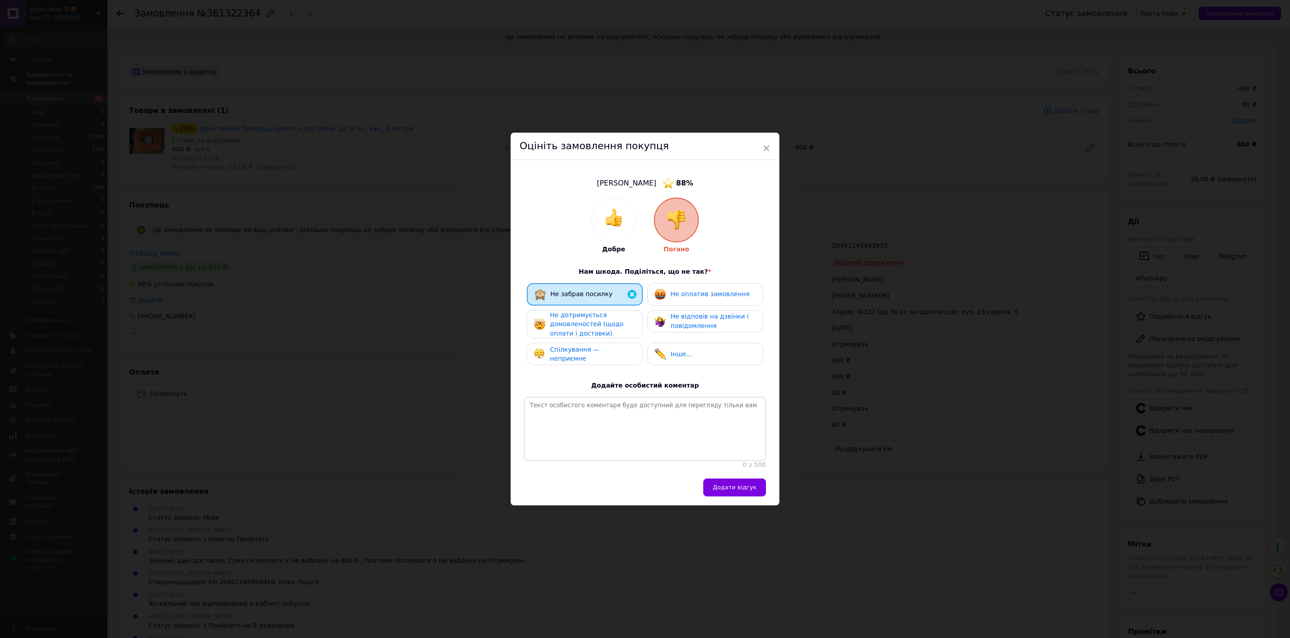
drag, startPoint x: 588, startPoint y: 324, endPoint x: 588, endPoint y: 329, distance: 4.5
click at [588, 324] on span "Не дотримується домовленостей (щодо оплати і доставки)" at bounding box center [586, 324] width 73 height 26
drag, startPoint x: 580, startPoint y: 354, endPoint x: 623, endPoint y: 339, distance: 46.0
click at [580, 354] on span "Спілкування — неприємне" at bounding box center [575, 354] width 50 height 17
click at [711, 290] on span "Не оплатив замовлення" at bounding box center [709, 293] width 79 height 7
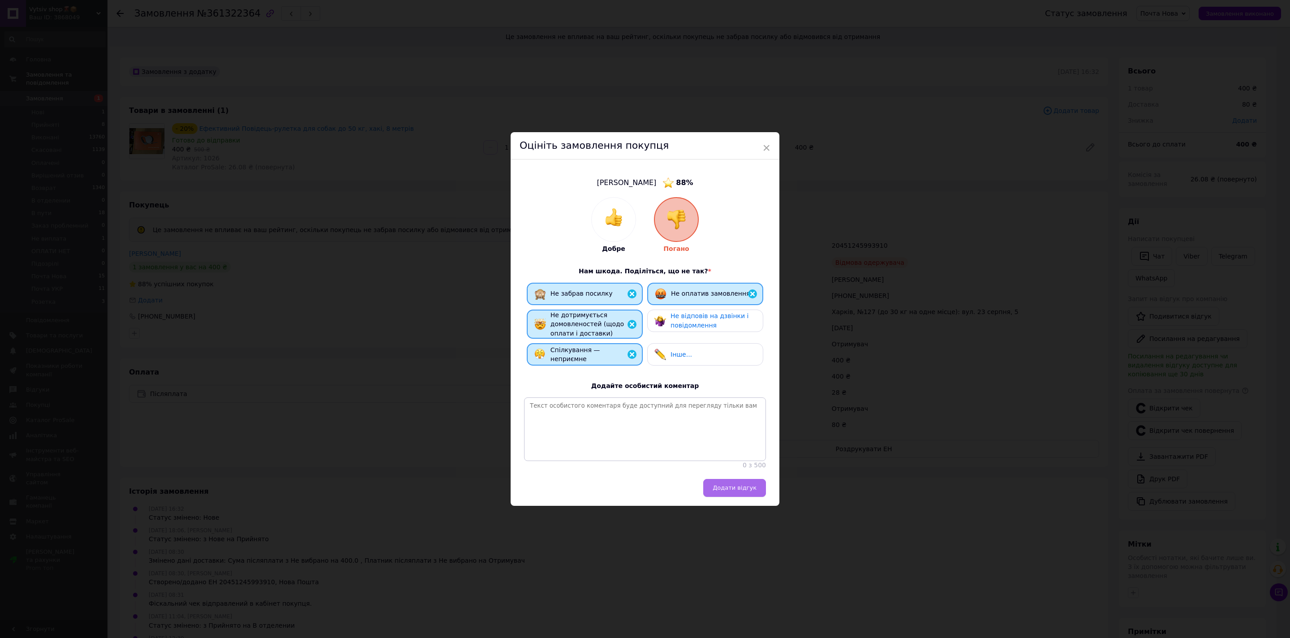
click at [721, 484] on button "Додати відгук" at bounding box center [734, 488] width 63 height 18
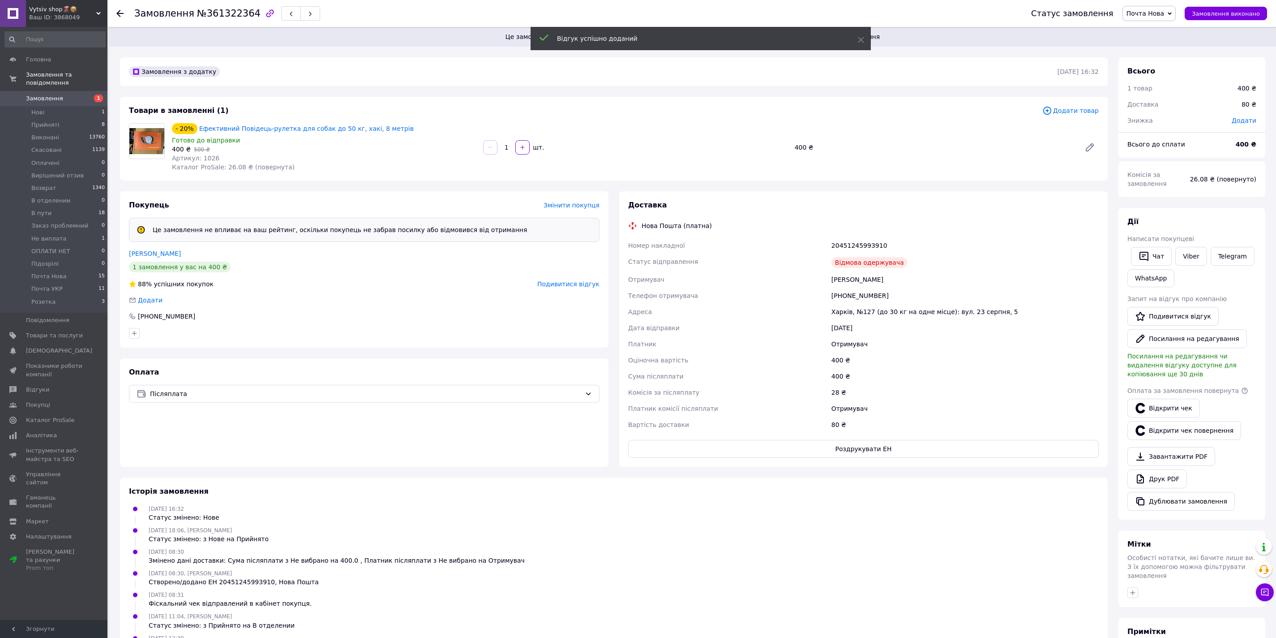
click at [1153, 16] on span "Почта Нова" at bounding box center [1146, 13] width 38 height 7
click at [1147, 95] on li "Возврат" at bounding box center [1156, 98] width 66 height 13
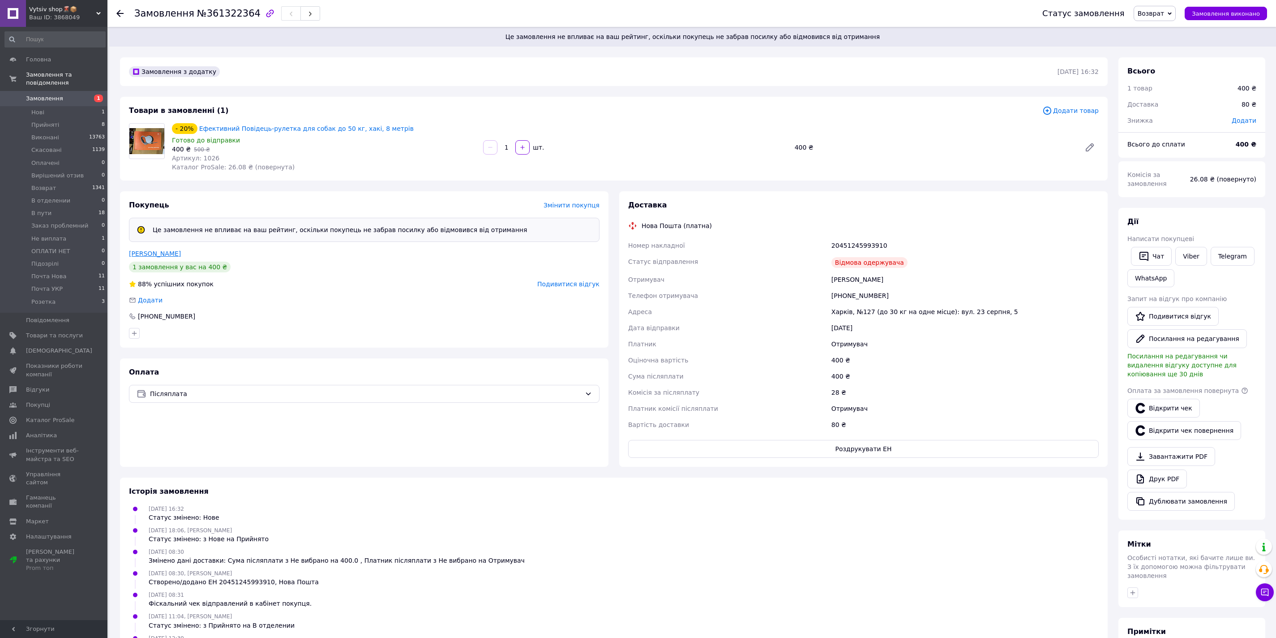
click at [171, 254] on link "Белоглазова Ольга" at bounding box center [155, 253] width 52 height 7
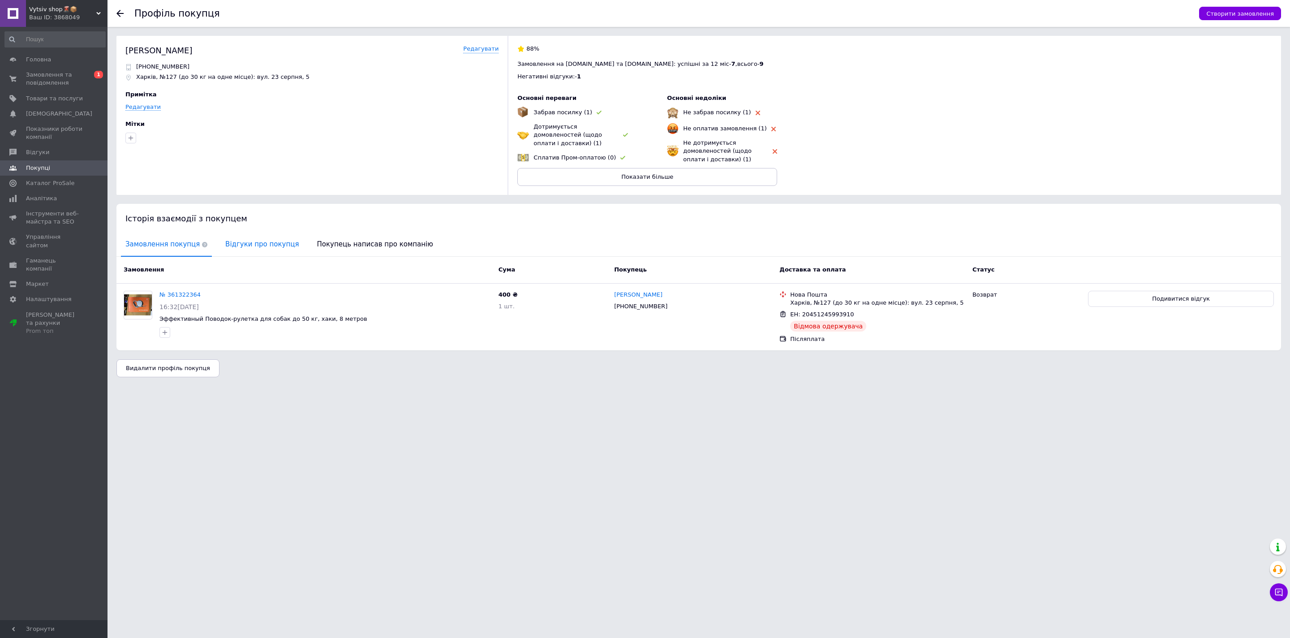
click at [249, 245] on span "Відгуки про покупця" at bounding box center [262, 244] width 82 height 23
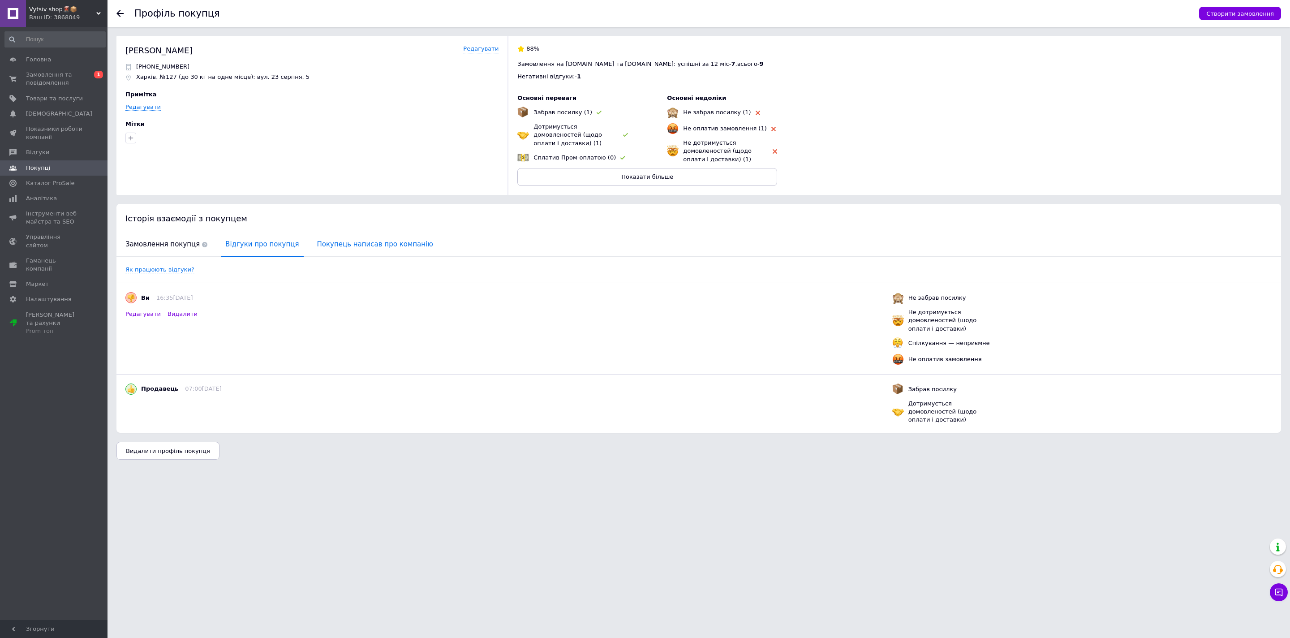
click at [334, 239] on span "Покупець написав про компанію" at bounding box center [375, 244] width 125 height 23
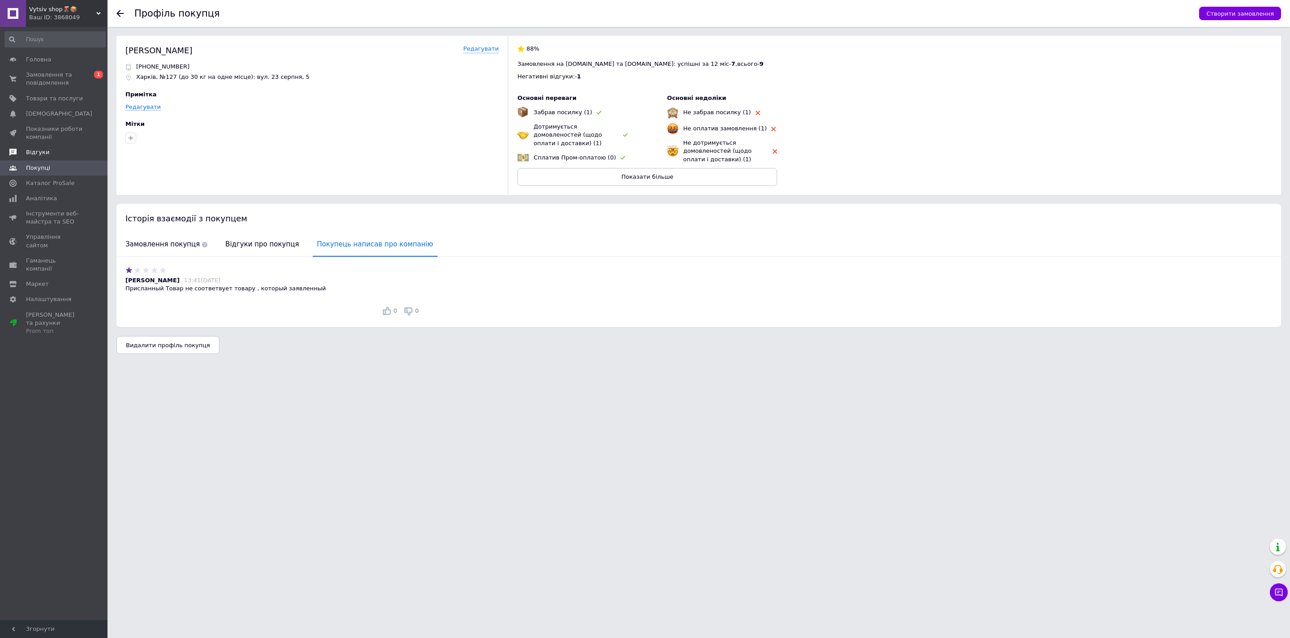
click at [50, 150] on span "Відгуки" at bounding box center [54, 152] width 57 height 8
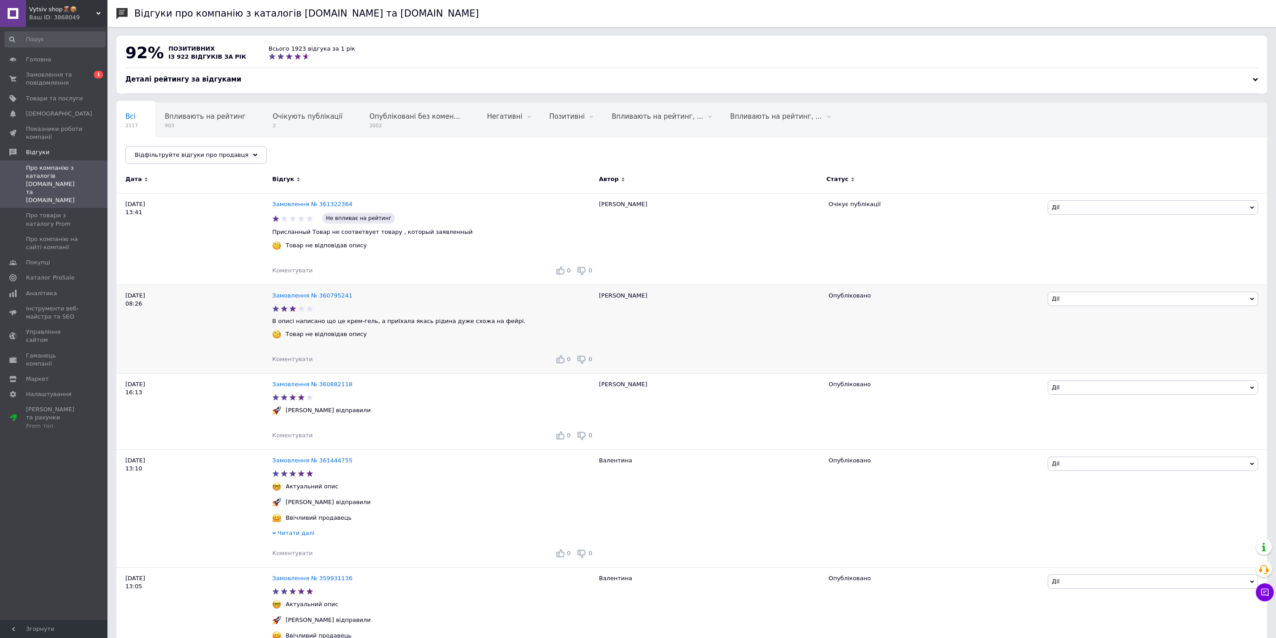
scroll to position [4, 0]
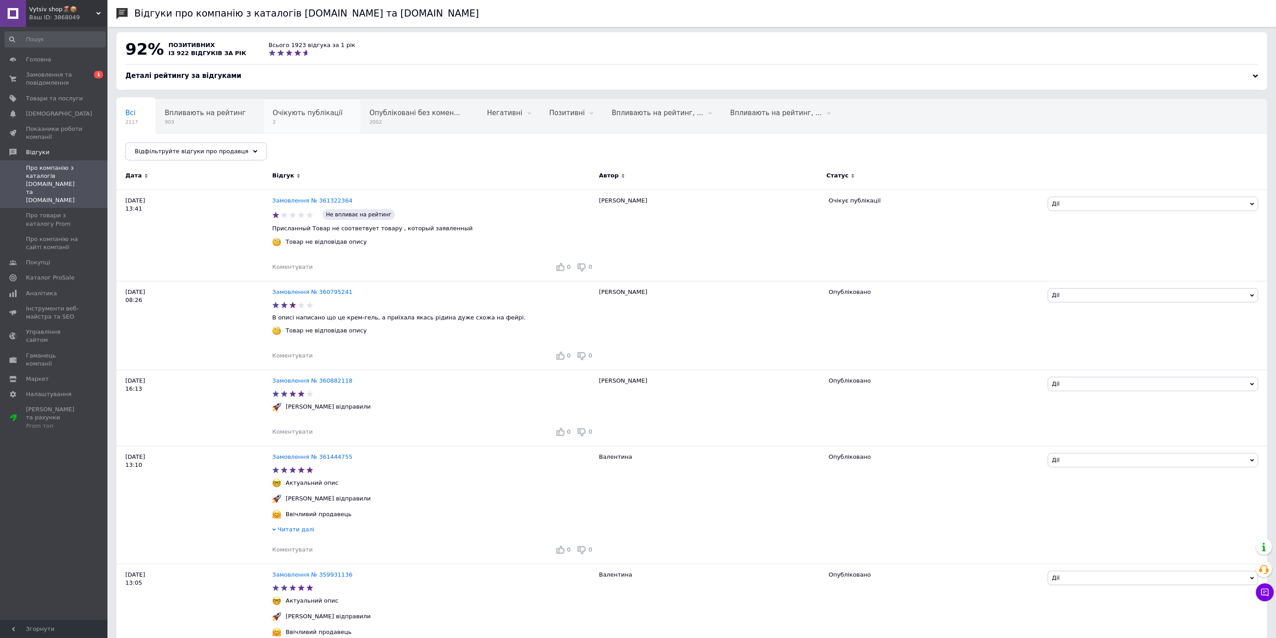
click at [300, 129] on div "Очікують публікації 2" at bounding box center [312, 116] width 97 height 34
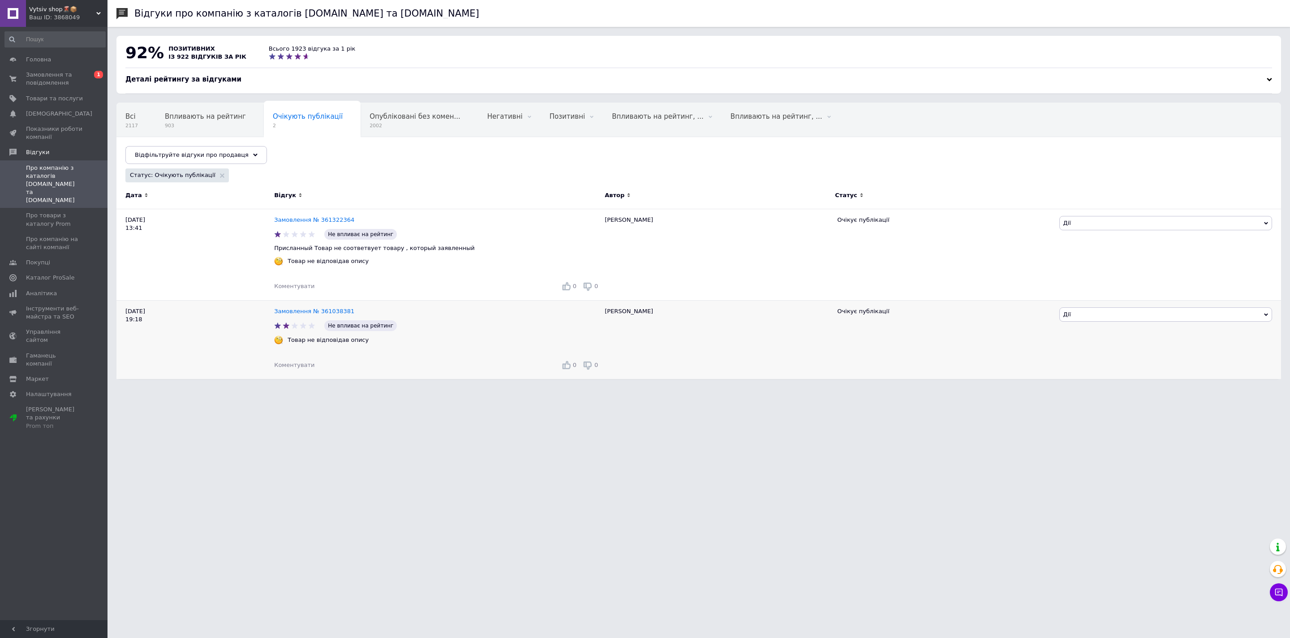
click at [1076, 316] on span "Дії" at bounding box center [1165, 314] width 213 height 14
click at [1115, 366] on li "Оскаржити" at bounding box center [1166, 369] width 212 height 13
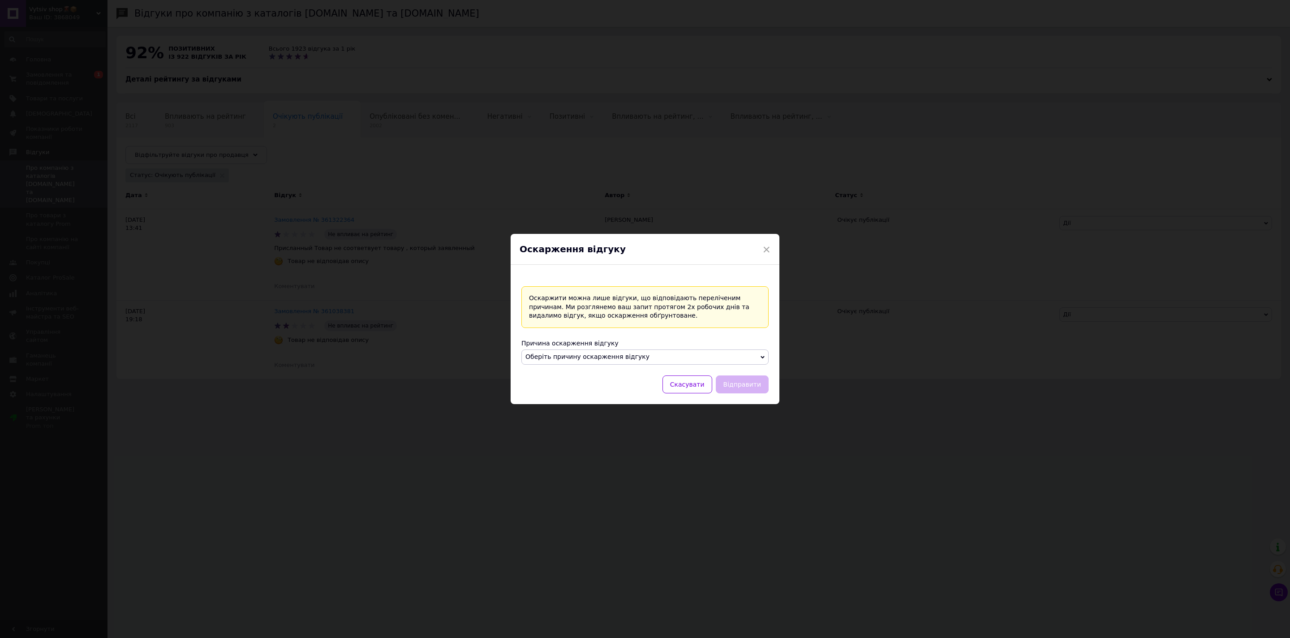
click at [631, 354] on span "Оберіть причину оскарження відгуку" at bounding box center [587, 356] width 124 height 7
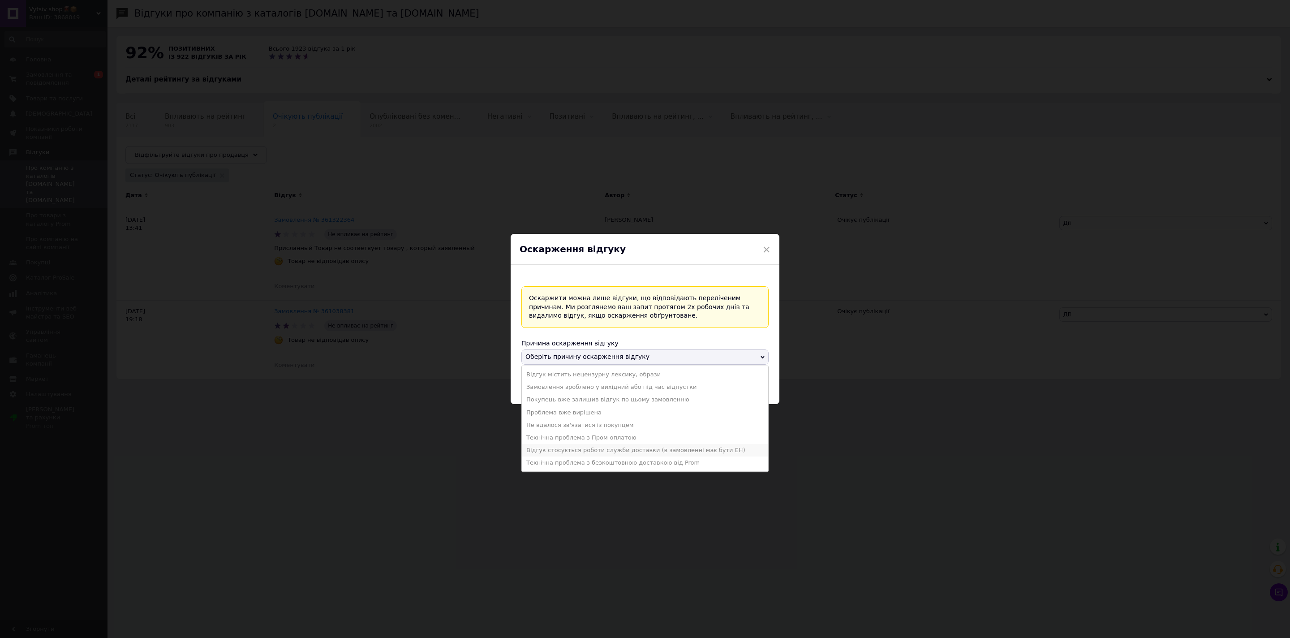
click at [584, 453] on li "Відгук стосується роботи служби доставки (в замовленні має бути ЕН)" at bounding box center [645, 450] width 246 height 13
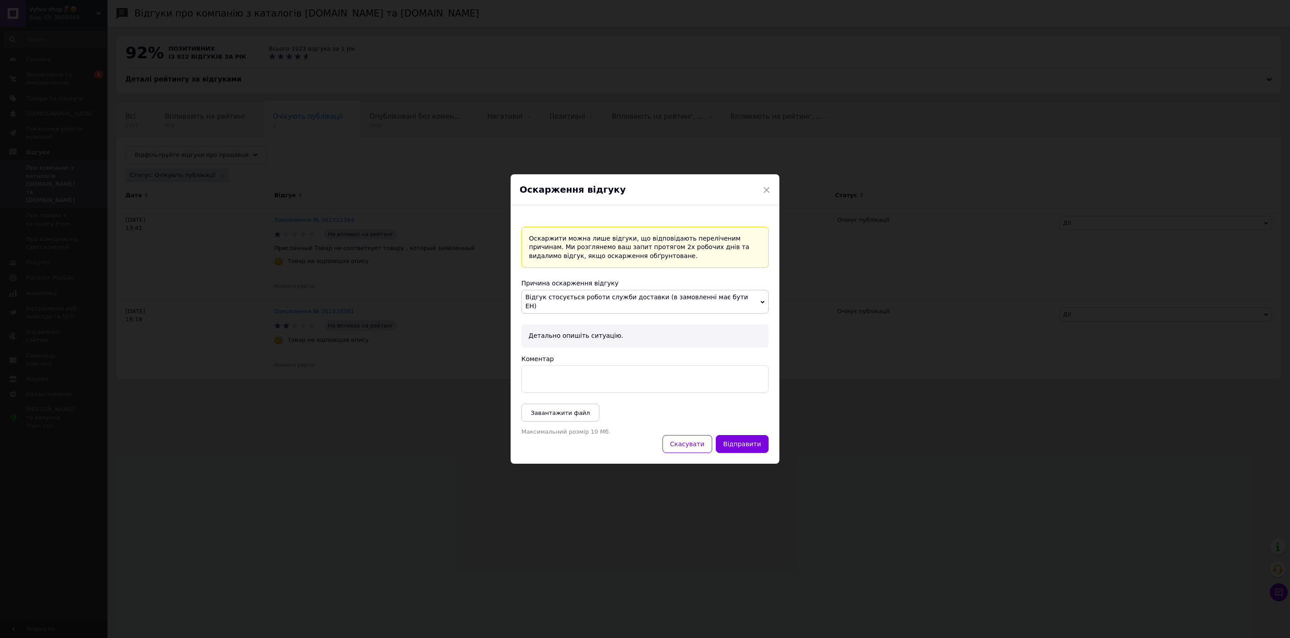
click at [559, 373] on textarea "Коментар" at bounding box center [644, 379] width 247 height 28
type textarea "Доброго дня Відгук стосується роботи служби доставки клієнт у відгуку про товар…"
click at [741, 440] on button "Відправити" at bounding box center [742, 444] width 53 height 18
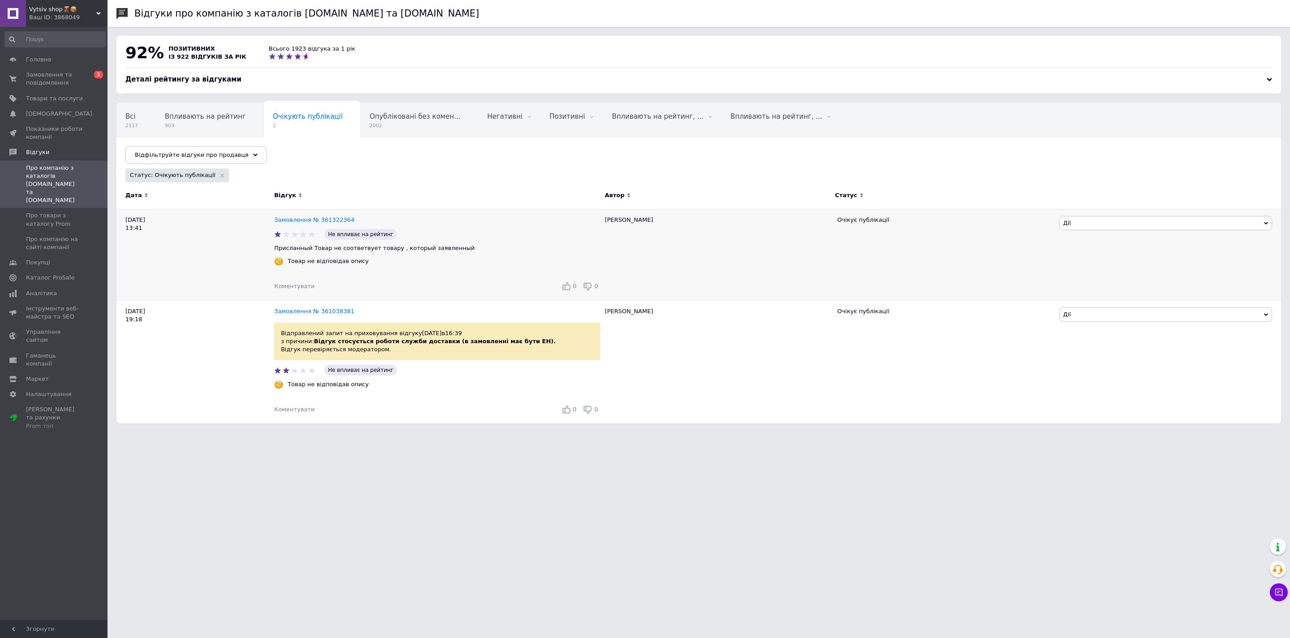
click at [1085, 221] on span "Дії" at bounding box center [1165, 223] width 213 height 14
click at [1088, 273] on li "Оскаржити" at bounding box center [1166, 278] width 212 height 13
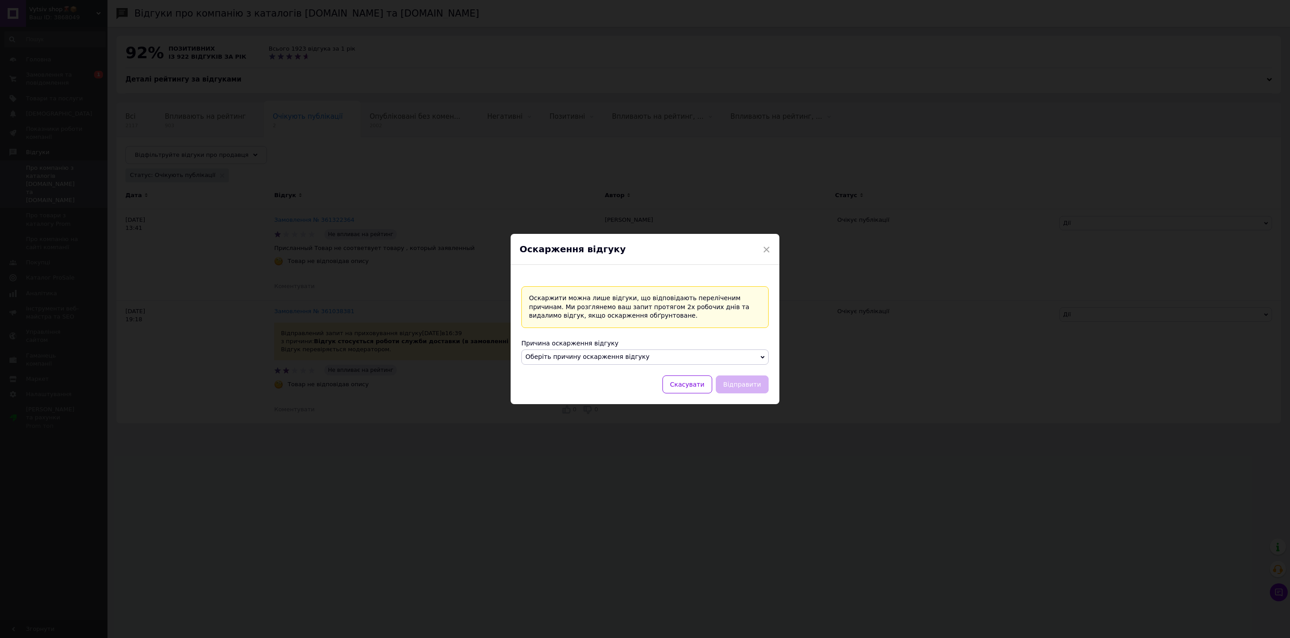
click at [636, 355] on span "Оберіть причину оскарження відгуку" at bounding box center [644, 356] width 247 height 15
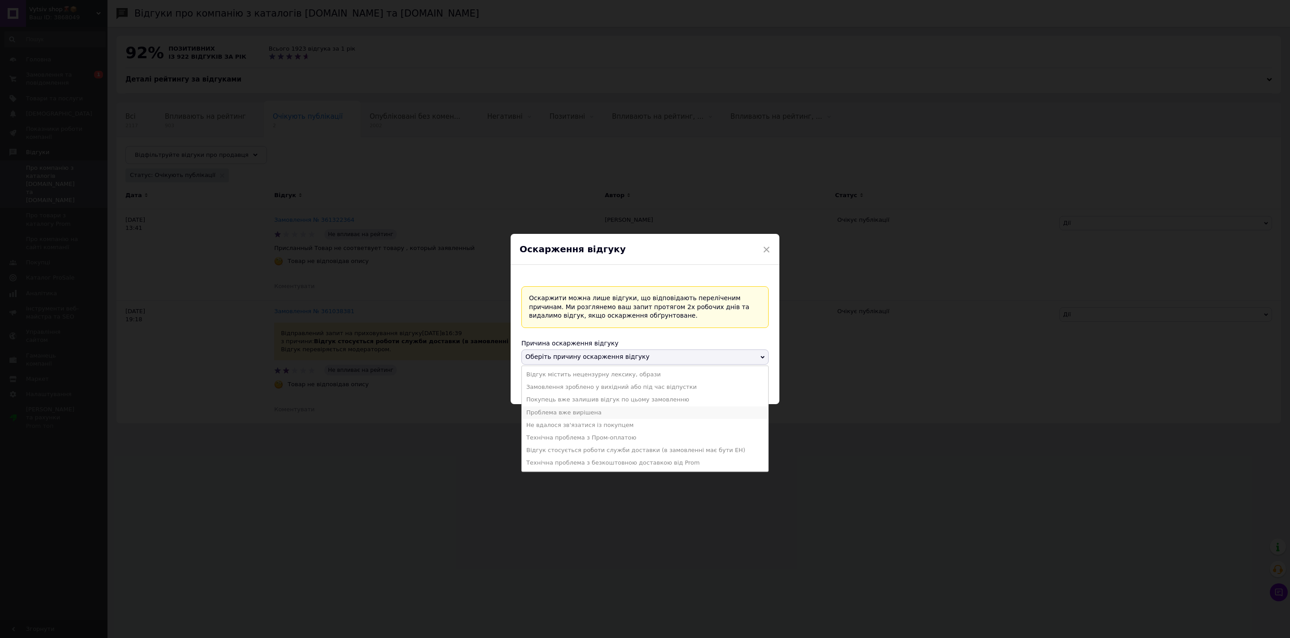
click at [580, 415] on li "Проблема вже вирішена" at bounding box center [645, 412] width 246 height 13
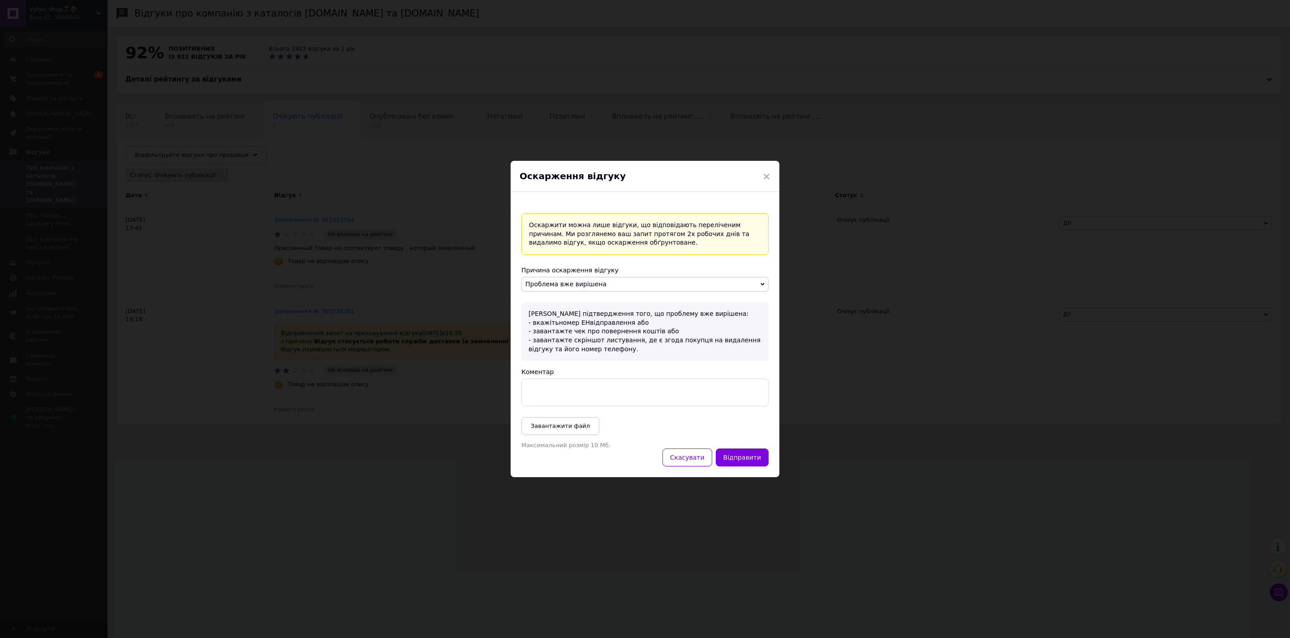
click at [580, 401] on textarea "Коментар" at bounding box center [644, 392] width 247 height 28
click at [556, 396] on textarea "Коментар" at bounding box center [644, 392] width 247 height 28
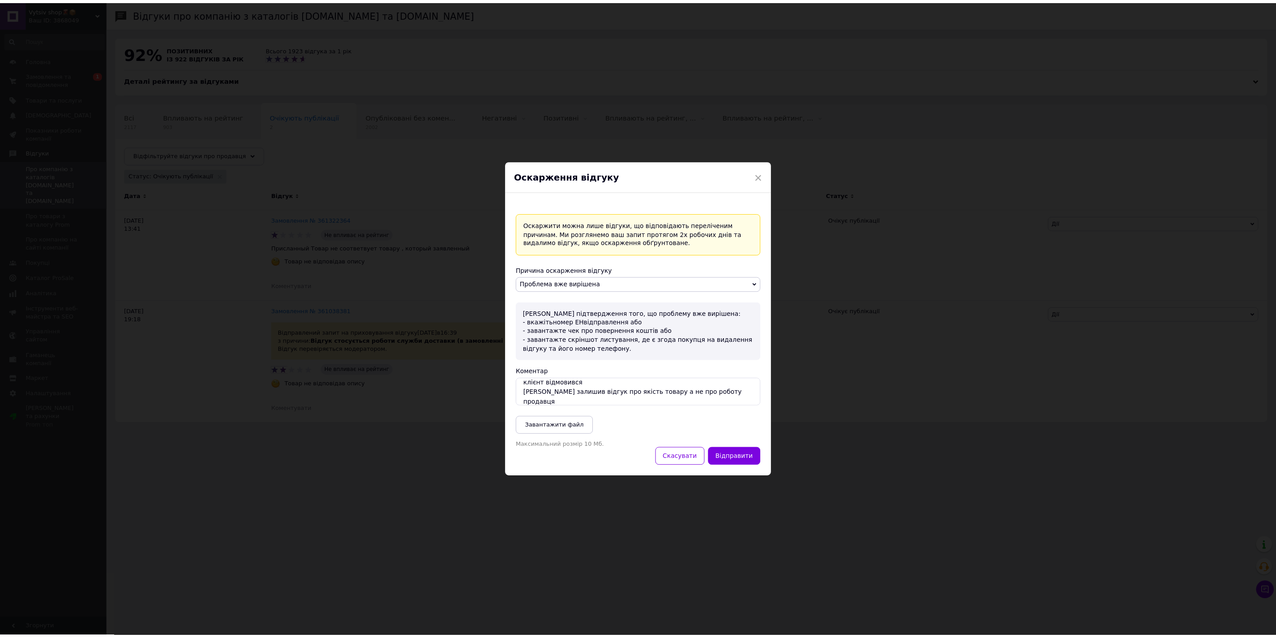
scroll to position [25, 0]
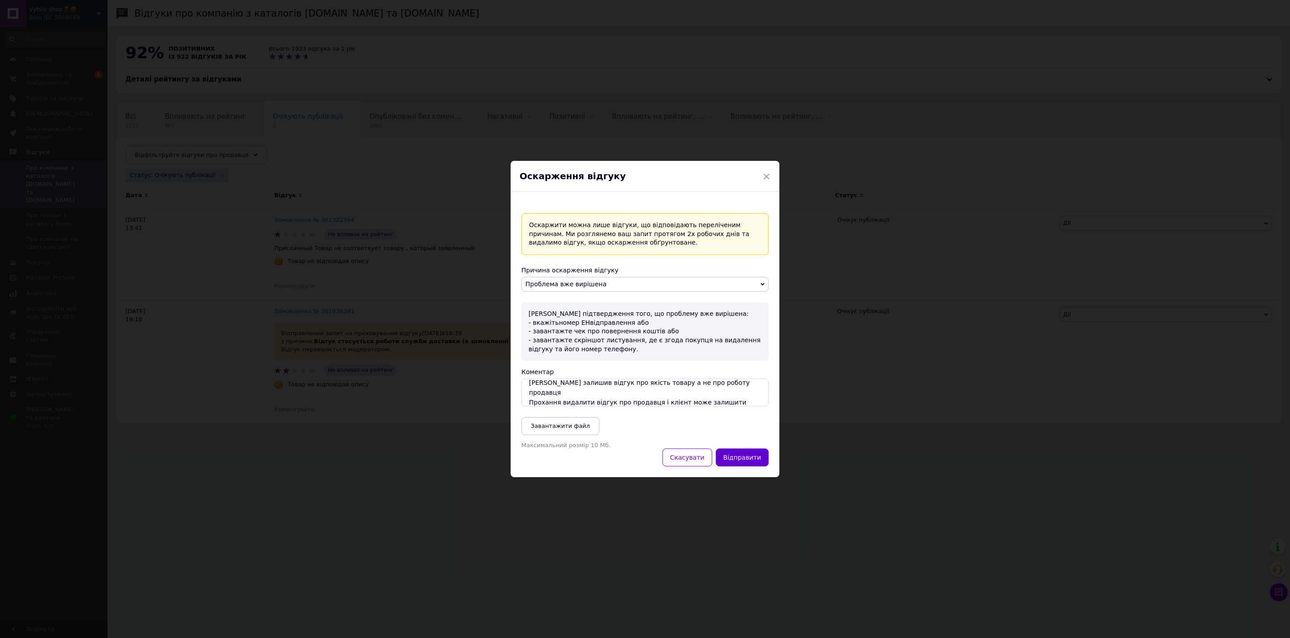
type textarea "Клієнту не підійшов товар на пошті клієнт відмовився Клієнт залишив відгук про …"
click at [749, 456] on button "Відправити" at bounding box center [742, 457] width 53 height 18
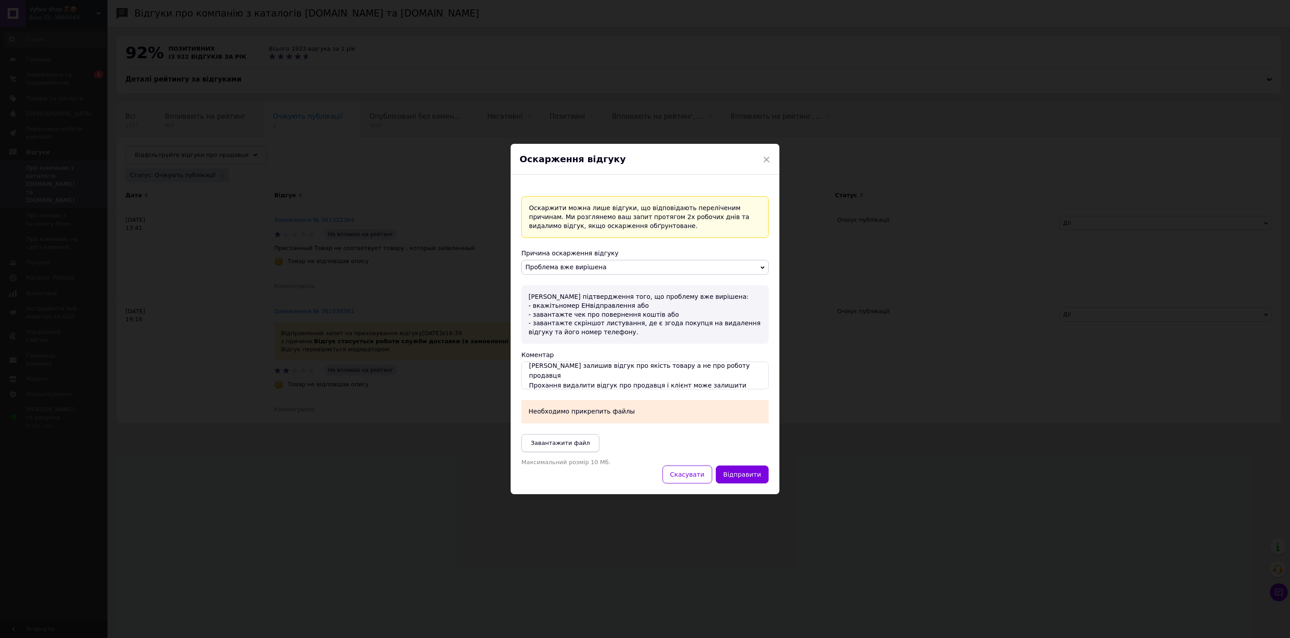
click at [573, 439] on span "Завантажити файл" at bounding box center [560, 442] width 59 height 7
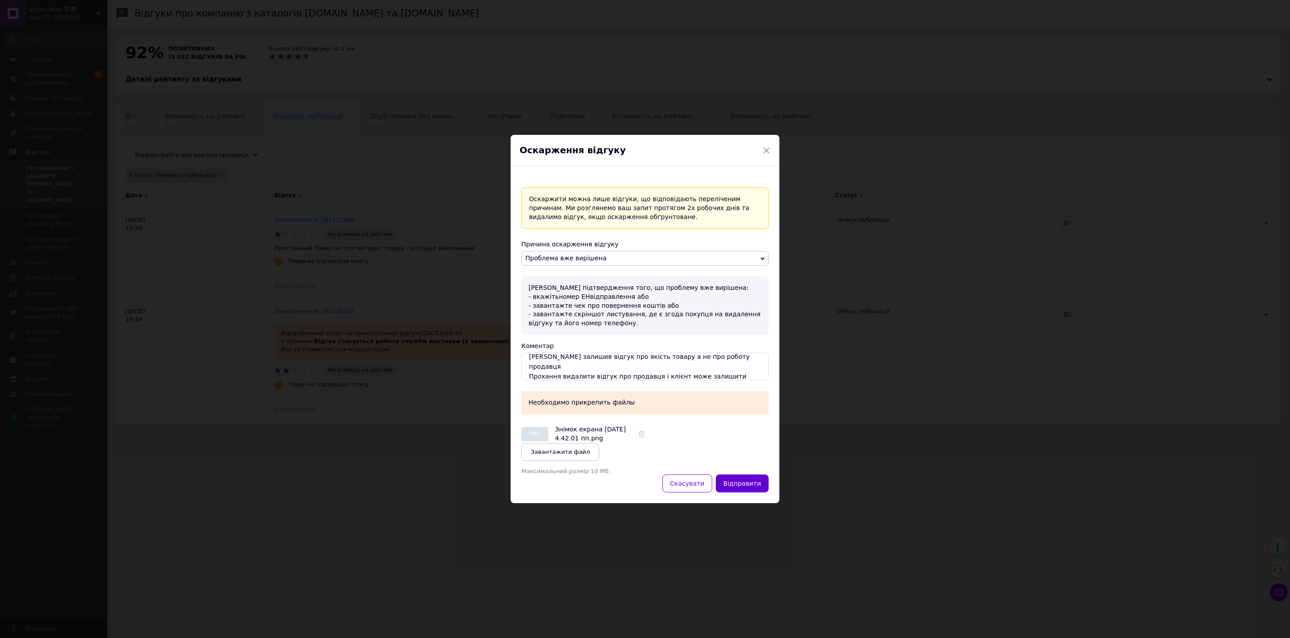
click at [741, 485] on button "Відправити" at bounding box center [742, 483] width 53 height 18
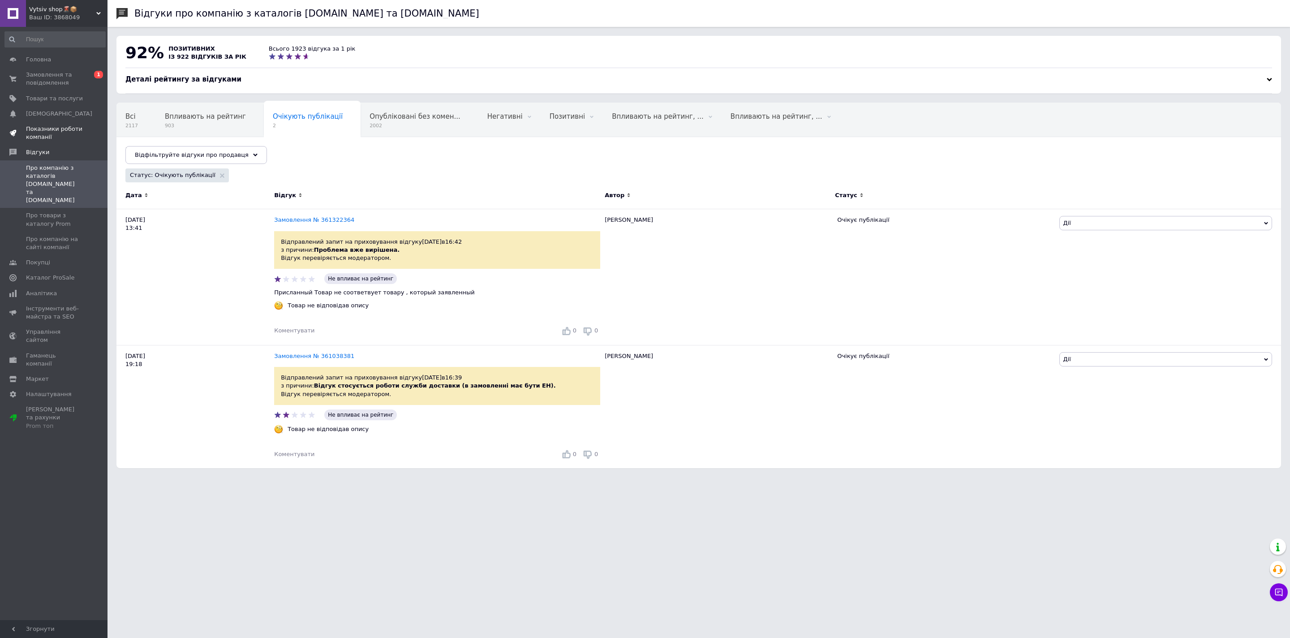
click at [55, 135] on span "Показники роботи компанії" at bounding box center [54, 133] width 57 height 16
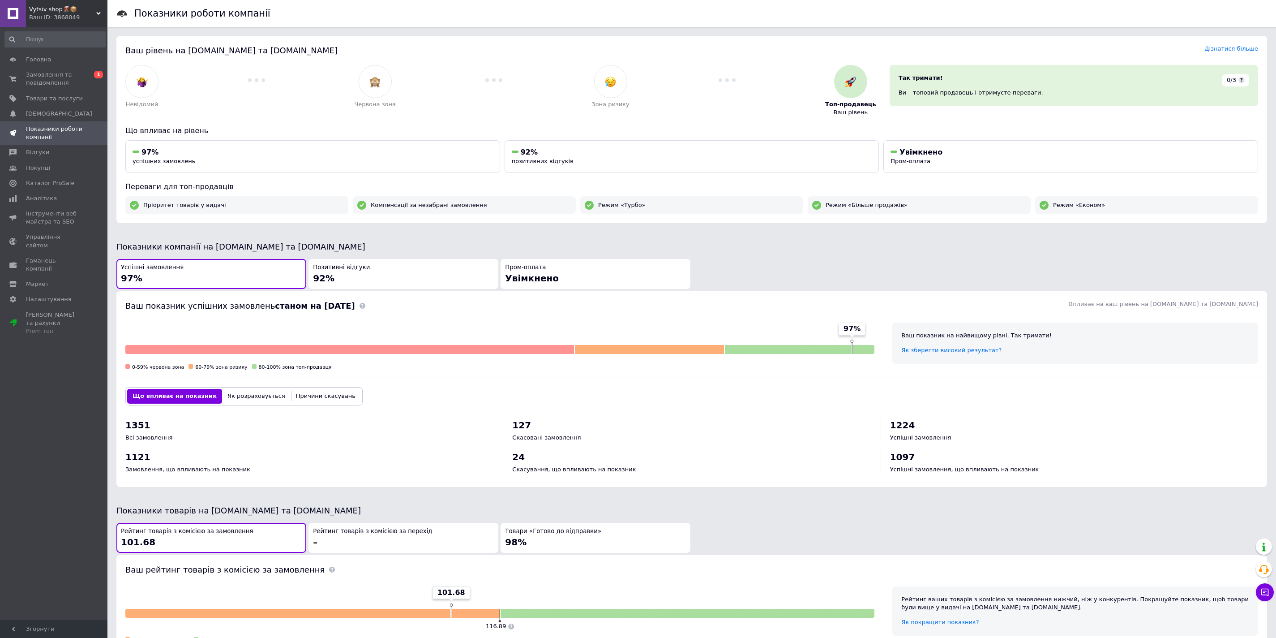
click at [378, 278] on div "Позитивні відгуки 92%" at bounding box center [403, 273] width 181 height 21
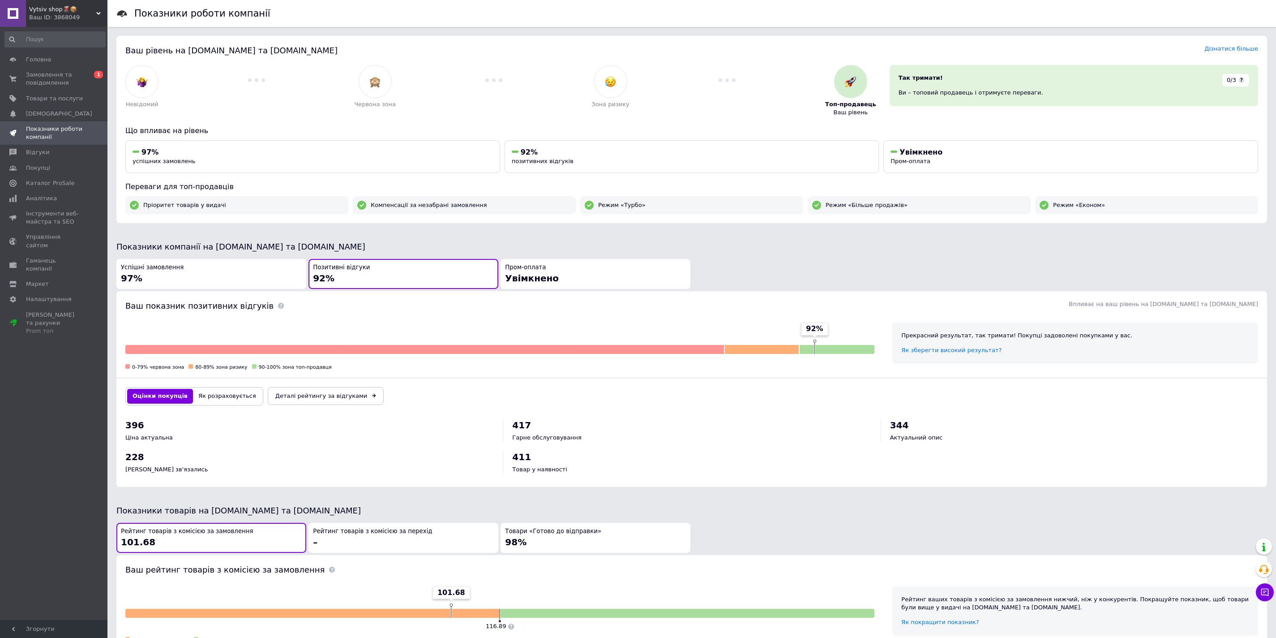
click at [217, 392] on button "Як розраховується" at bounding box center [227, 396] width 69 height 14
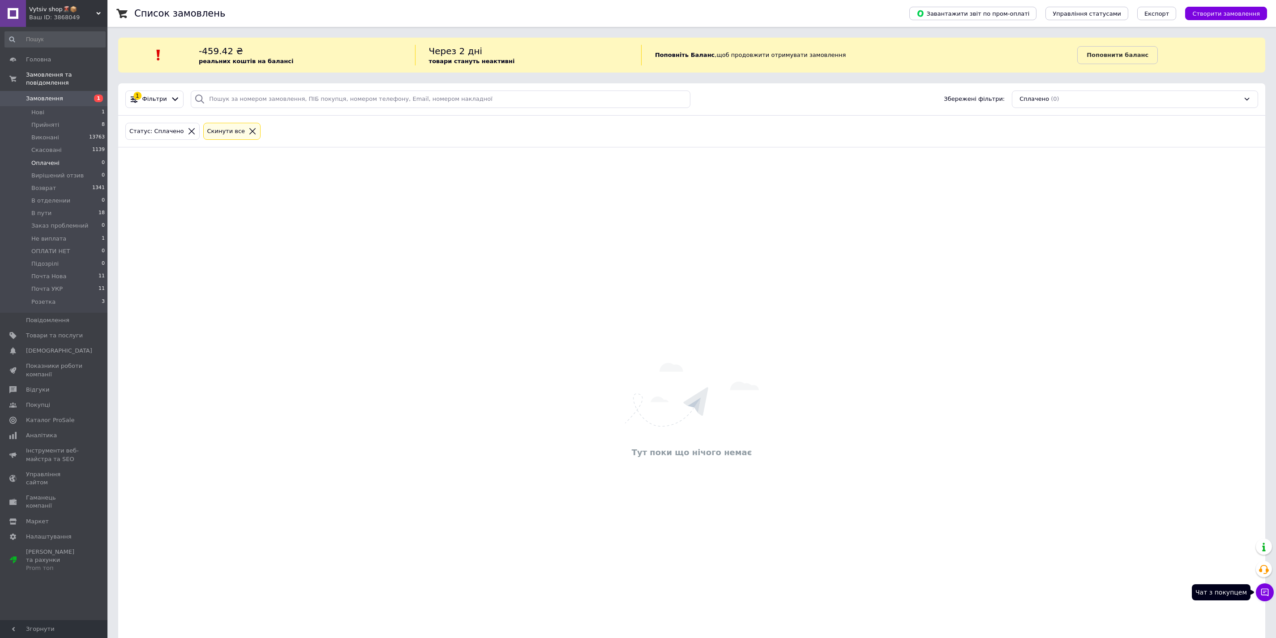
click at [1266, 593] on icon at bounding box center [1265, 592] width 9 height 9
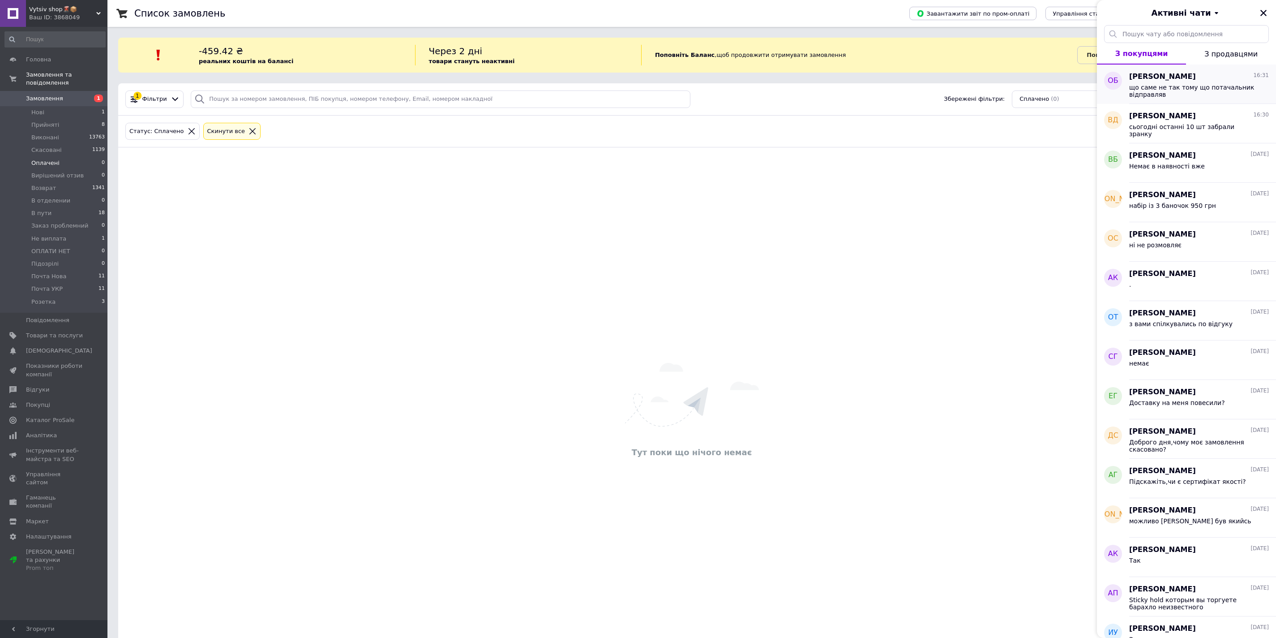
click at [1173, 96] on span "що саме не так тому що потачальник відправляв" at bounding box center [1193, 91] width 127 height 14
